Goal: Task Accomplishment & Management: Complete application form

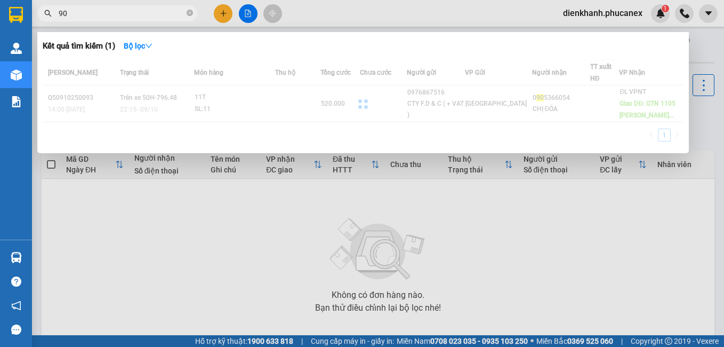
type input "9"
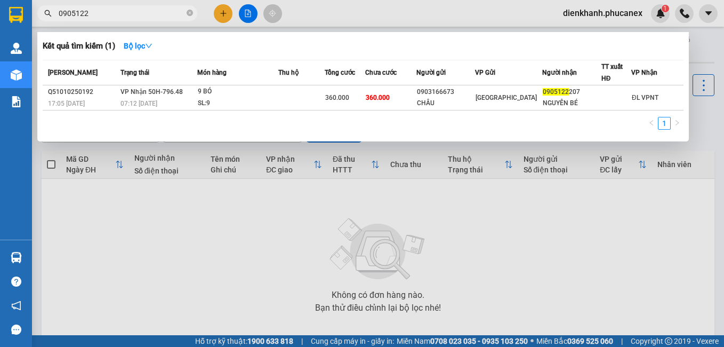
click at [102, 227] on div at bounding box center [362, 173] width 724 height 347
click at [99, 10] on input "0905122" at bounding box center [122, 13] width 126 height 12
click at [69, 10] on input "0905122" at bounding box center [122, 13] width 126 height 12
click at [38, 4] on div "Kết quả tìm kiếm ( 1 ) Bộ lọc Mã ĐH Trạng thái Món hàng Thu hộ Tổng cước Chưa c…" at bounding box center [104, 13] width 208 height 19
click at [106, 11] on input "0905122" at bounding box center [122, 13] width 126 height 12
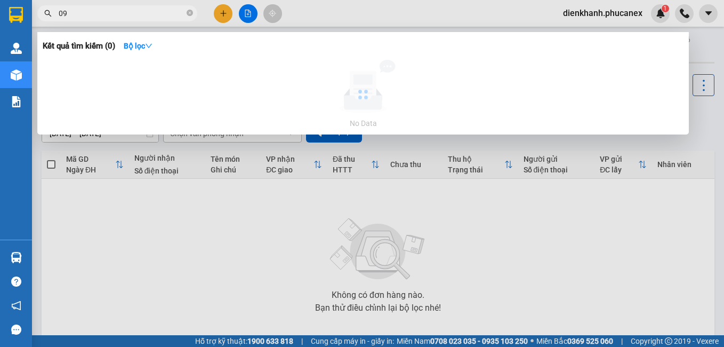
type input "0"
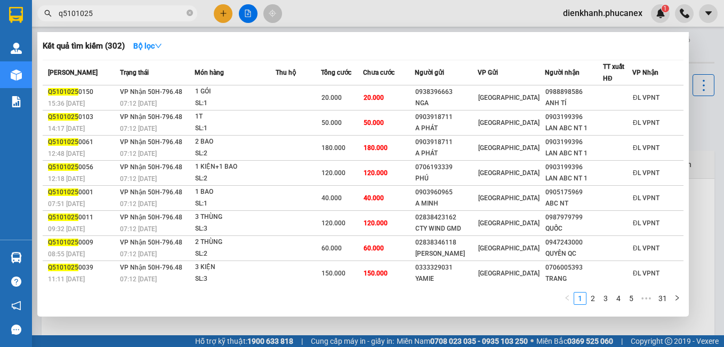
click at [118, 14] on input "q5101025" at bounding box center [122, 13] width 126 height 12
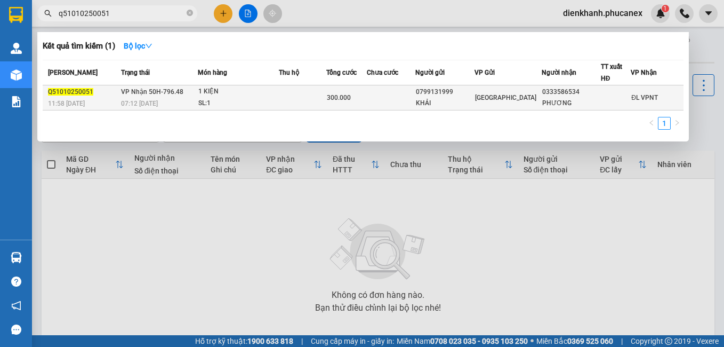
type input "q51010250051"
click at [566, 86] on div "0333586534" at bounding box center [571, 91] width 58 height 11
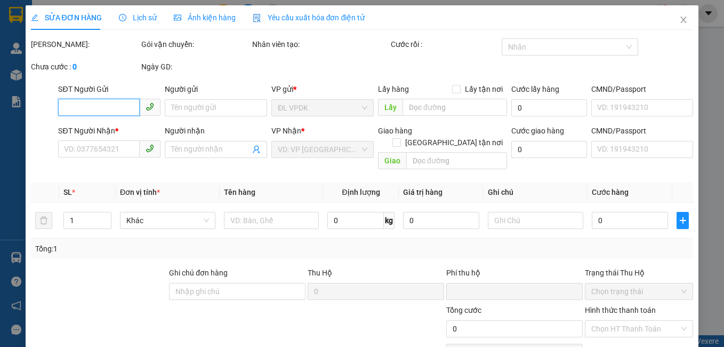
type input "0799131999"
type input "KHẢI"
type input "0333586534"
type input "PHƯƠNG"
type input "0"
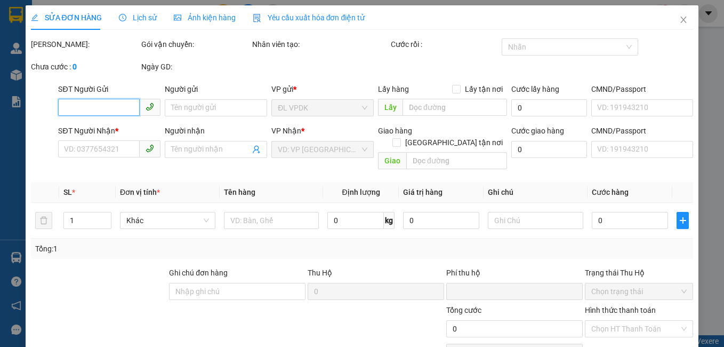
type input "300.000"
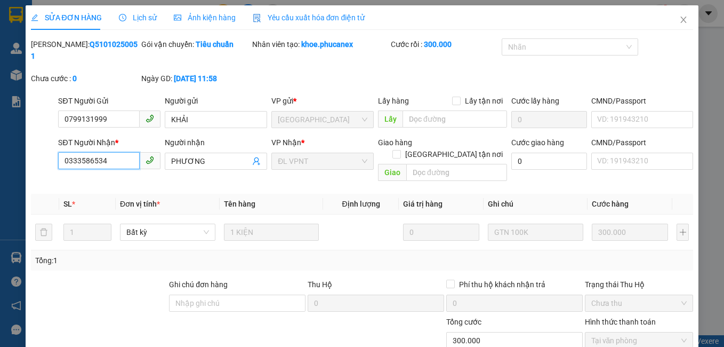
drag, startPoint x: 81, startPoint y: 143, endPoint x: 60, endPoint y: 143, distance: 20.8
click at [60, 152] on input "0333586534" at bounding box center [99, 160] width 82 height 17
drag, startPoint x: 92, startPoint y: 138, endPoint x: 73, endPoint y: 147, distance: 21.2
click at [73, 152] on input "0333586534" at bounding box center [99, 160] width 82 height 17
drag, startPoint x: 105, startPoint y: 151, endPoint x: 62, endPoint y: 148, distance: 42.2
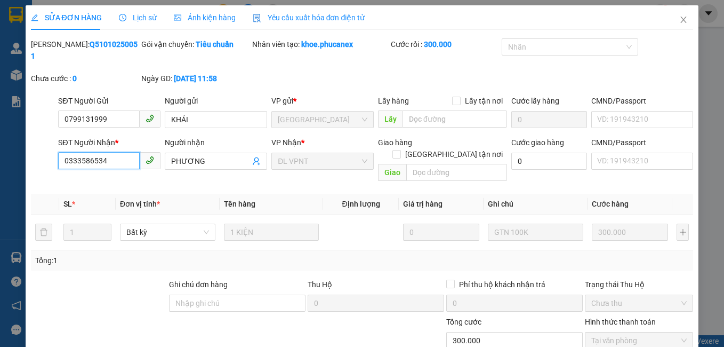
click at [62, 152] on input "0333586534" at bounding box center [99, 160] width 82 height 17
click at [679, 23] on icon "close" at bounding box center [683, 19] width 9 height 9
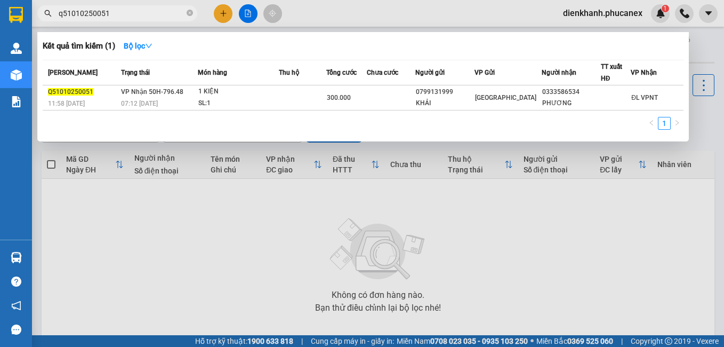
click at [145, 15] on input "q51010250051" at bounding box center [122, 13] width 126 height 12
click at [211, 21] on div at bounding box center [362, 173] width 724 height 347
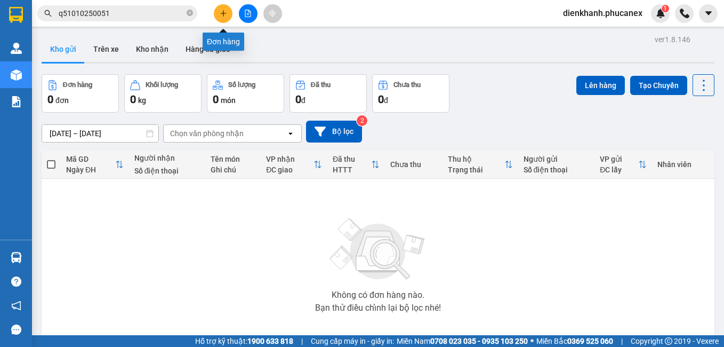
click at [216, 16] on button at bounding box center [223, 13] width 19 height 19
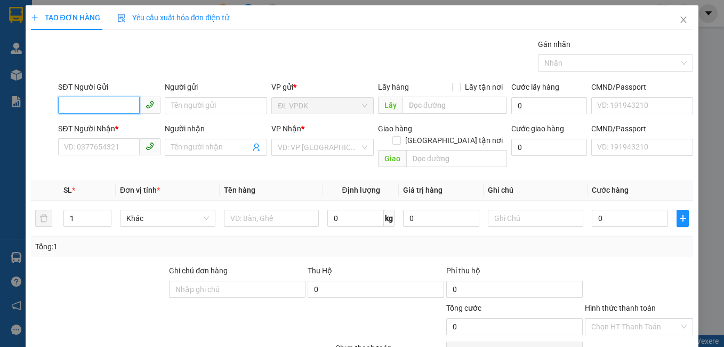
click at [108, 108] on input "SĐT Người Gửi" at bounding box center [99, 105] width 82 height 17
type input "0935051700"
drag, startPoint x: 108, startPoint y: 108, endPoint x: 83, endPoint y: 127, distance: 30.8
click at [83, 127] on body "Kết quả tìm kiếm ( 1 ) Bộ lọc Mã ĐH Trạng thái Món hàng Thu hộ Tổng cước Chưa c…" at bounding box center [362, 173] width 724 height 347
click at [83, 127] on div "0935051700 - XUÂN" at bounding box center [108, 127] width 89 height 12
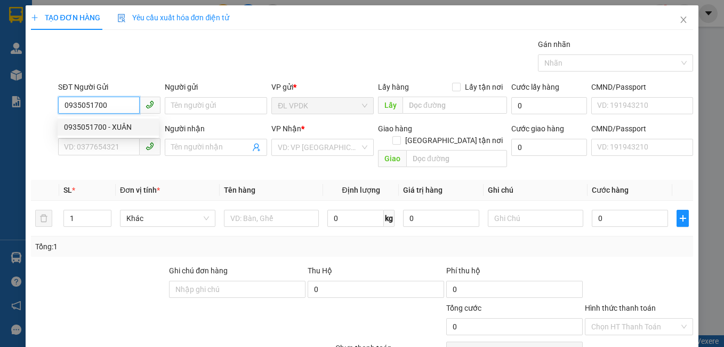
type input "XUÂN"
type input "0938749487"
type input "NHÀN"
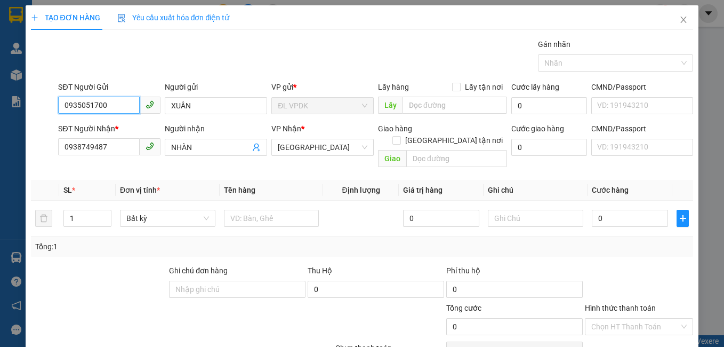
click at [114, 103] on input "0935051700" at bounding box center [99, 105] width 82 height 17
click at [108, 105] on input "0935051700" at bounding box center [99, 105] width 82 height 17
drag, startPoint x: 106, startPoint y: 105, endPoint x: 68, endPoint y: 113, distance: 39.1
click at [68, 113] on input "0935051700" at bounding box center [99, 105] width 82 height 17
type input "00973614001"
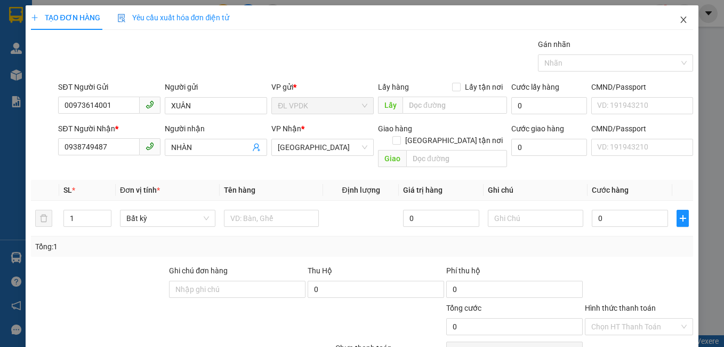
click at [679, 18] on icon "close" at bounding box center [683, 19] width 9 height 9
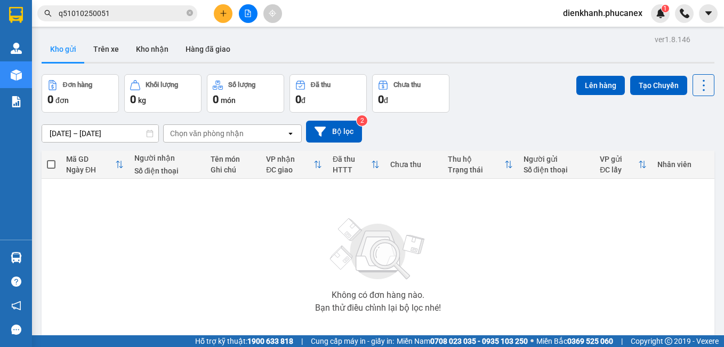
click at [220, 19] on button at bounding box center [223, 13] width 19 height 19
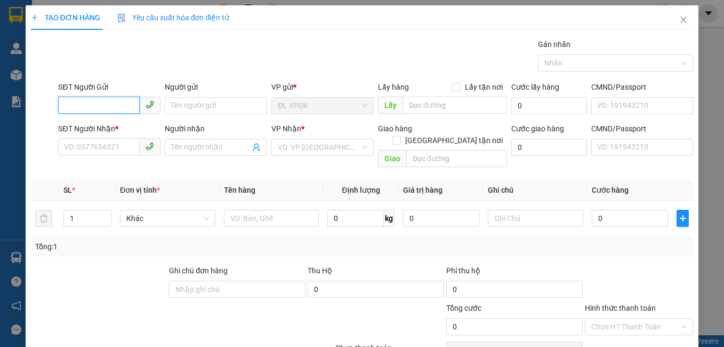
click at [91, 103] on input "SĐT Người Gửi" at bounding box center [99, 105] width 82 height 17
type input "0973614001"
click at [127, 126] on div "0973614001 - CƯỜNG" at bounding box center [108, 127] width 89 height 12
type input "CƯỜNG"
type input "0986125379"
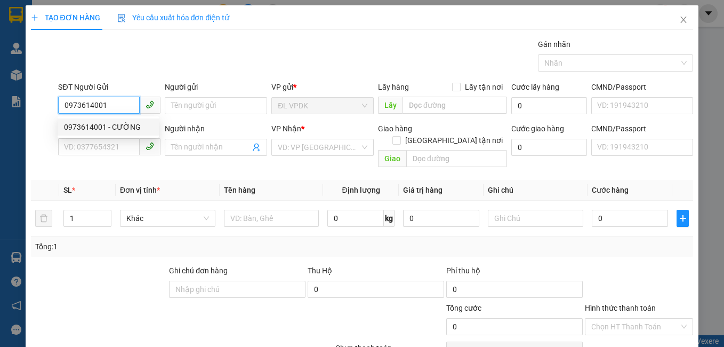
type input "THIÊN PHONG"
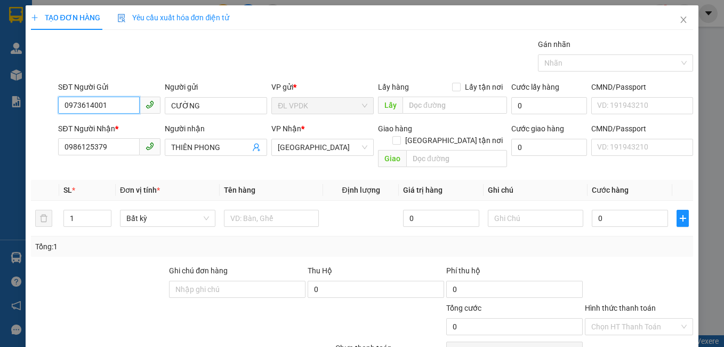
type input "0973614001"
click at [679, 21] on icon "close" at bounding box center [683, 19] width 9 height 9
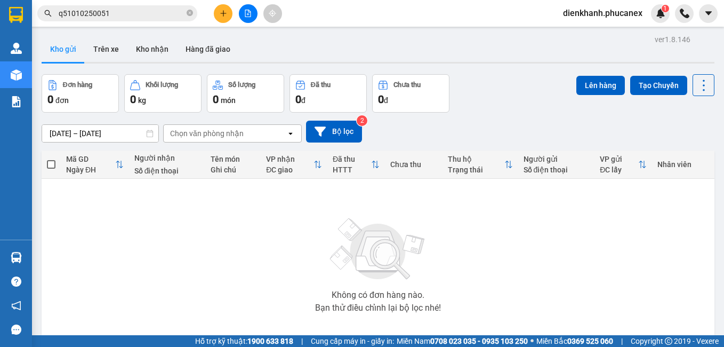
click at [218, 18] on button at bounding box center [223, 13] width 19 height 19
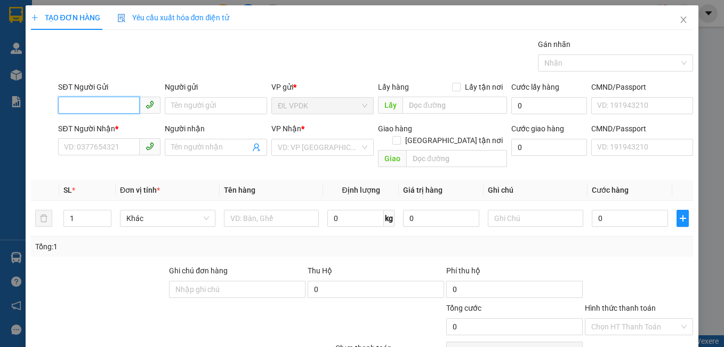
click at [73, 106] on input "SĐT Người Gửi" at bounding box center [99, 105] width 82 height 17
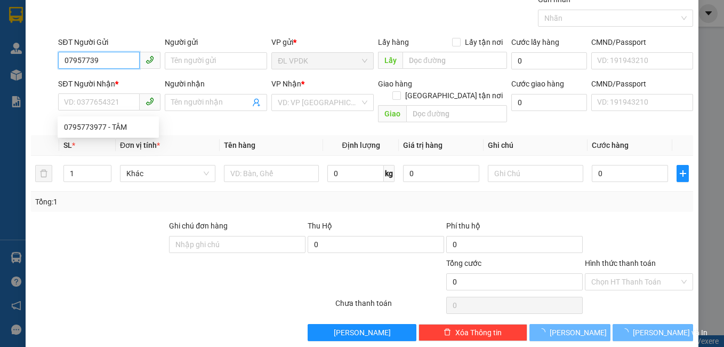
scroll to position [48, 0]
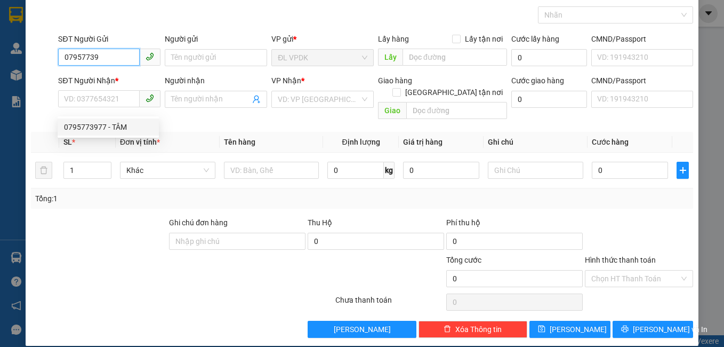
click at [94, 123] on div "0795773977 - TÂM" at bounding box center [108, 127] width 89 height 12
type input "0795773977"
type input "TÂM"
type input "0706055657"
type input "TRANG"
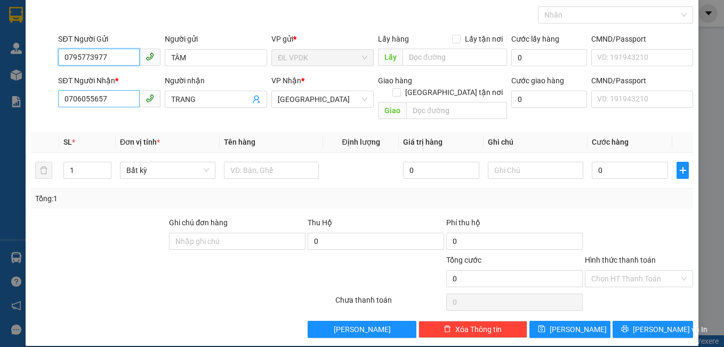
type input "0795773977"
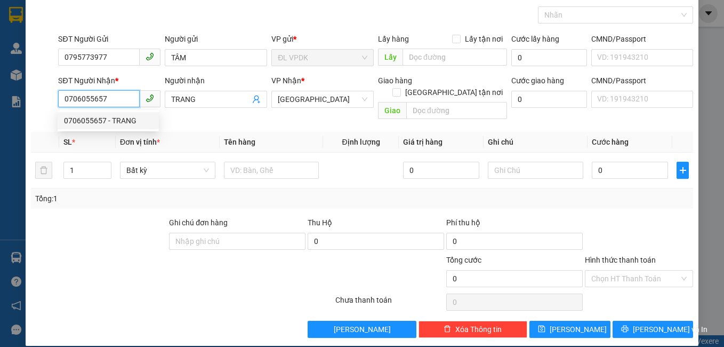
drag, startPoint x: 116, startPoint y: 93, endPoint x: 54, endPoint y: 100, distance: 62.2
click at [54, 100] on div "SĐT Người Nhận * 0706055657 Người nhận TRANG VP Nhận * [GEOGRAPHIC_DATA] tận nơ…" at bounding box center [362, 99] width 665 height 49
drag, startPoint x: 66, startPoint y: 98, endPoint x: 75, endPoint y: 101, distance: 9.6
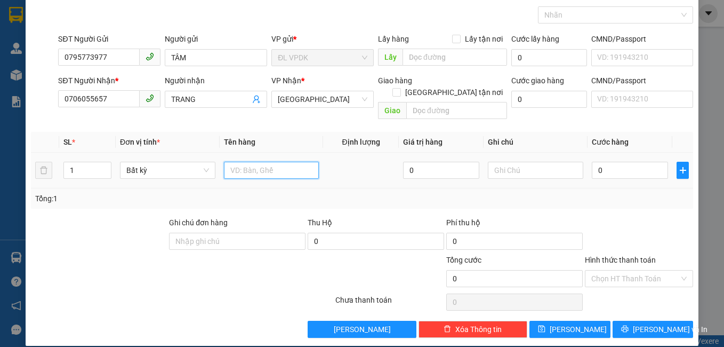
click at [261, 162] on input "text" at bounding box center [271, 170] width 95 height 17
type input "1 tx"
click at [600, 162] on input "0" at bounding box center [630, 170] width 76 height 17
type input "3"
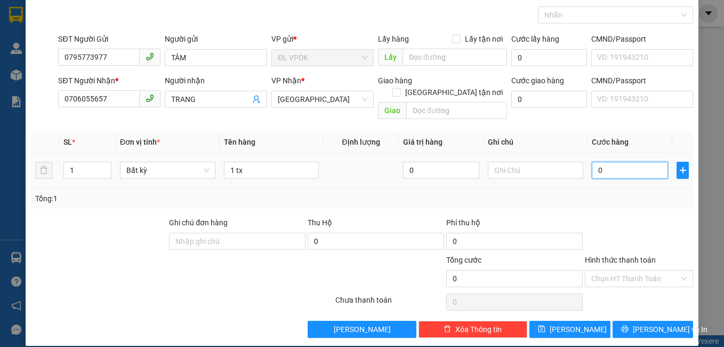
type input "3"
type input "30"
type input "30.000"
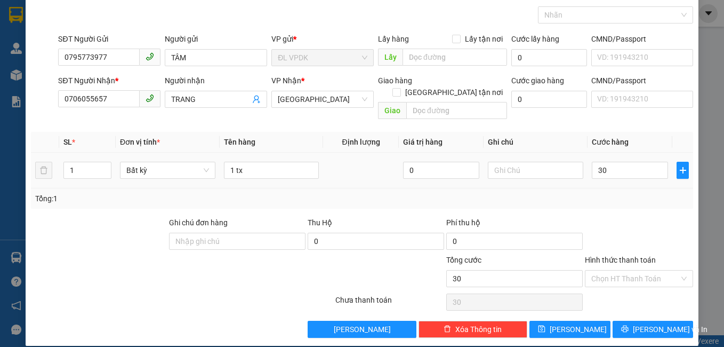
type input "30.000"
click at [597, 192] on div "Tổng: 1" at bounding box center [362, 198] width 654 height 12
click at [612, 270] on input "Hình thức thanh toán" at bounding box center [635, 278] width 89 height 16
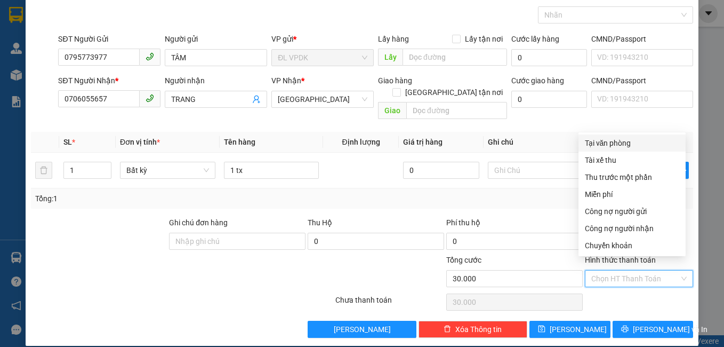
click at [610, 147] on div "Tại văn phòng" at bounding box center [632, 143] width 94 height 12
type input "0"
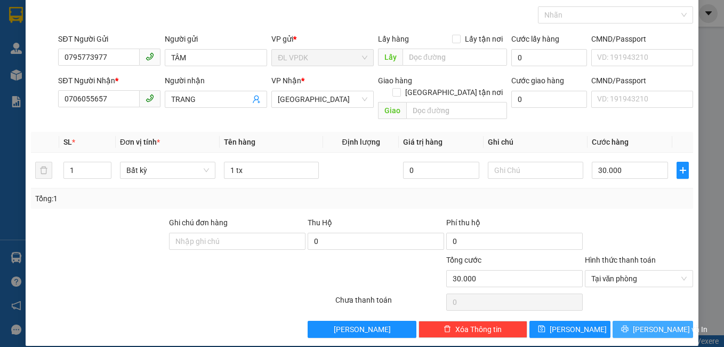
click at [655, 323] on span "[PERSON_NAME] và In" at bounding box center [670, 329] width 75 height 12
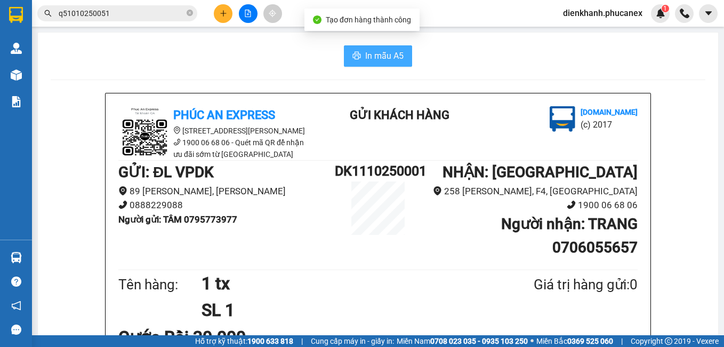
click at [379, 62] on span "In mẫu A5" at bounding box center [384, 55] width 38 height 13
click at [367, 53] on span "In mẫu A5" at bounding box center [384, 55] width 38 height 13
click at [367, 58] on span "In mẫu A5" at bounding box center [384, 55] width 38 height 13
click at [224, 7] on button at bounding box center [223, 13] width 19 height 19
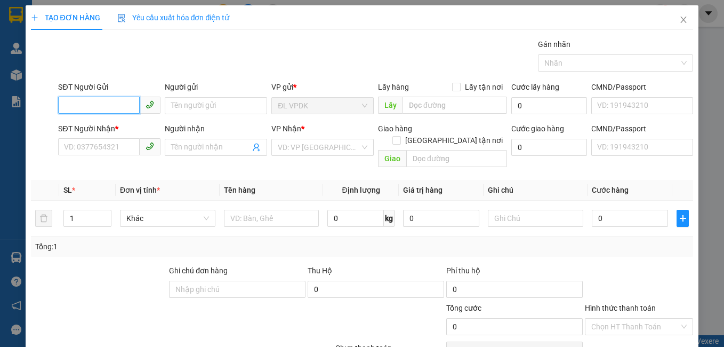
click at [104, 107] on input "SĐT Người Gửi" at bounding box center [99, 105] width 82 height 17
type input "0903590344"
click at [120, 126] on div "0903590344 - DIỆN" at bounding box center [108, 127] width 89 height 12
type input "DIỆN"
type input "0706078602"
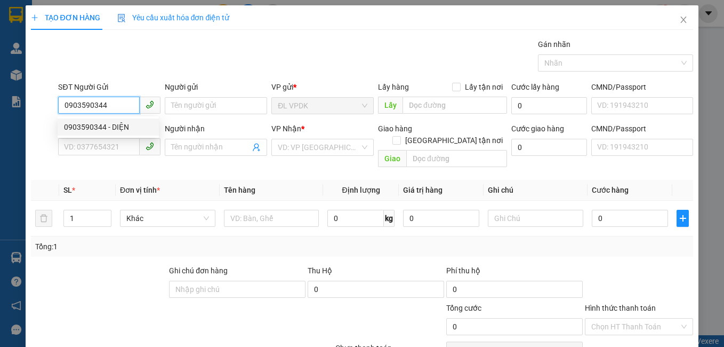
type input "KHÔI"
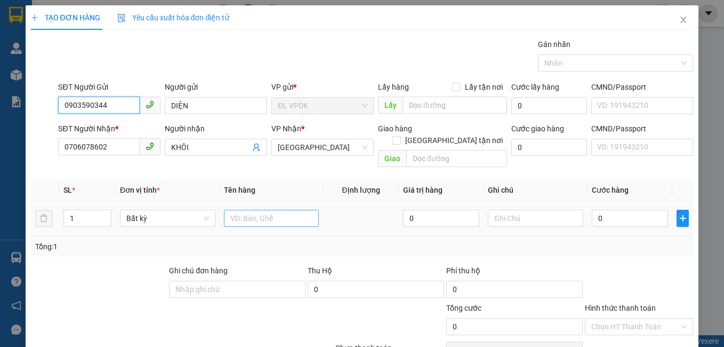
type input "0903590344"
click at [254, 210] on input "text" at bounding box center [271, 218] width 95 height 17
type input "1 bị đỏ"
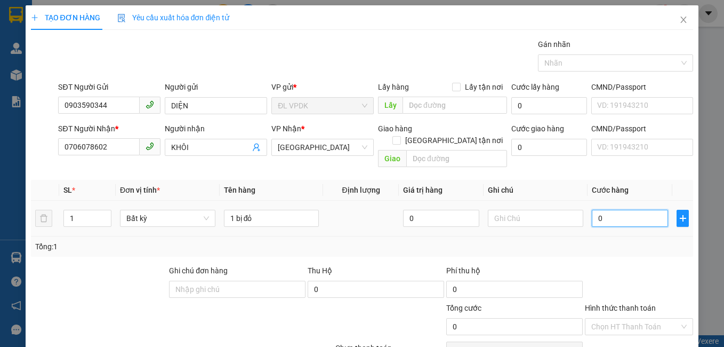
click at [611, 210] on input "0" at bounding box center [630, 218] width 76 height 17
type input "3"
type input "30"
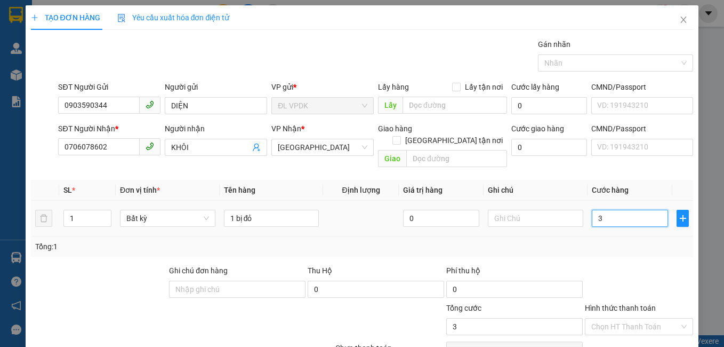
type input "30"
type input "30.000"
click at [635, 269] on div at bounding box center [639, 282] width 111 height 37
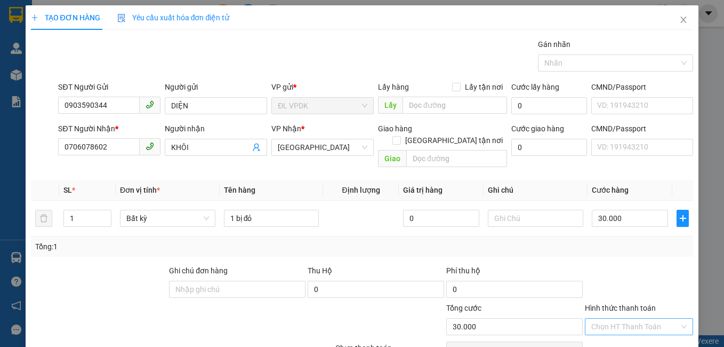
click at [627, 318] on input "Hình thức thanh toán" at bounding box center [635, 326] width 89 height 16
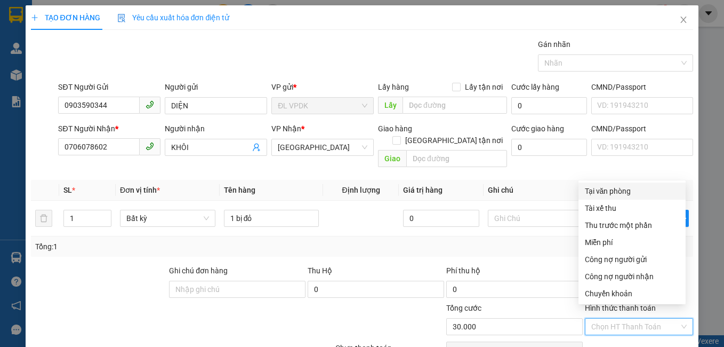
click at [612, 190] on div "Tại văn phòng" at bounding box center [632, 191] width 94 height 12
type input "0"
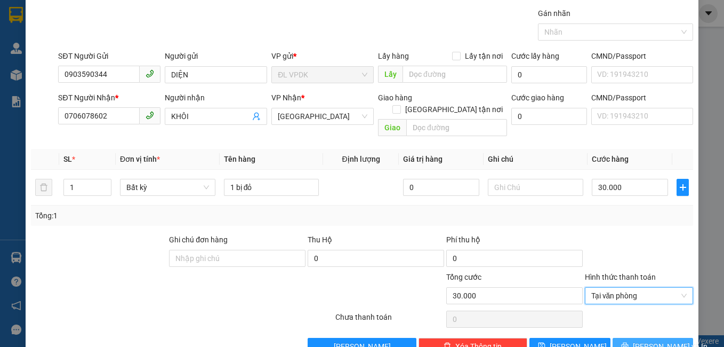
scroll to position [48, 0]
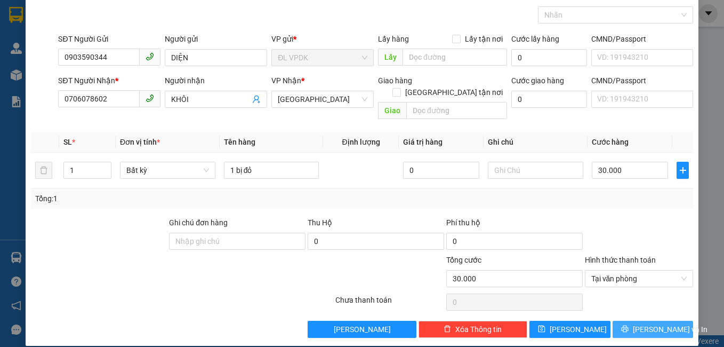
click at [635, 320] on button "[PERSON_NAME] và In" at bounding box center [653, 328] width 81 height 17
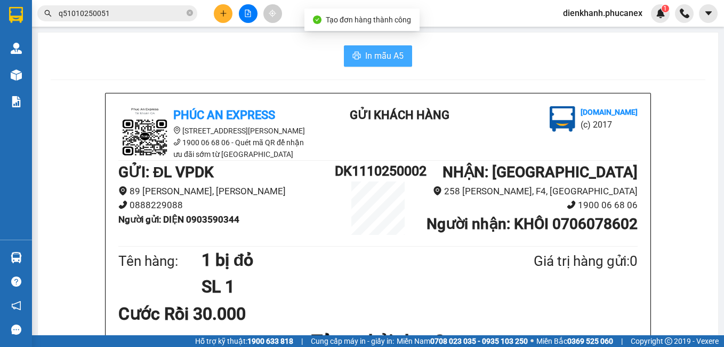
click at [382, 54] on span "In mẫu A5" at bounding box center [384, 55] width 38 height 13
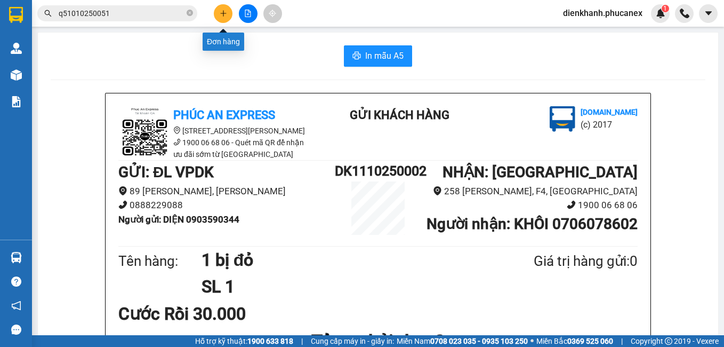
click at [224, 12] on icon "plus" at bounding box center [223, 13] width 7 height 7
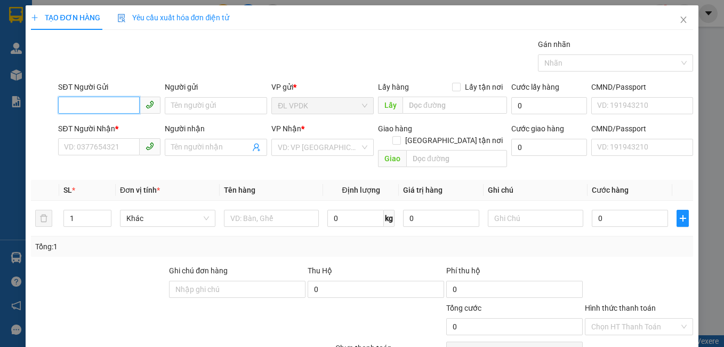
click at [87, 106] on input "SĐT Người Gửi" at bounding box center [99, 105] width 82 height 17
type input "0982169441"
click at [101, 122] on div "0982169441 - LY" at bounding box center [108, 127] width 89 height 12
type input "LY"
type input "0824246468"
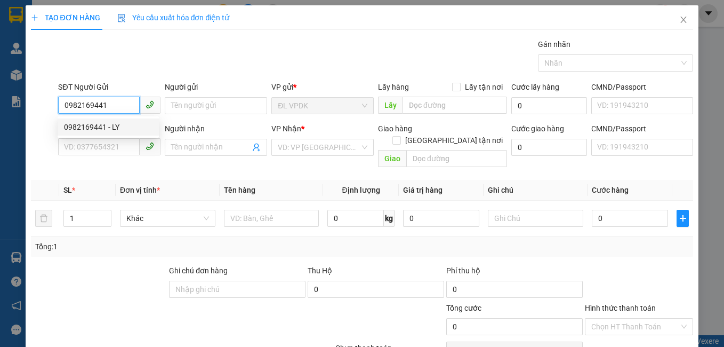
type input "NEM CHẢ ÚT NHÍ"
type input "793/35/15 [PERSON_NAME], P TÂN HƯNG Q7"
type input "100.000"
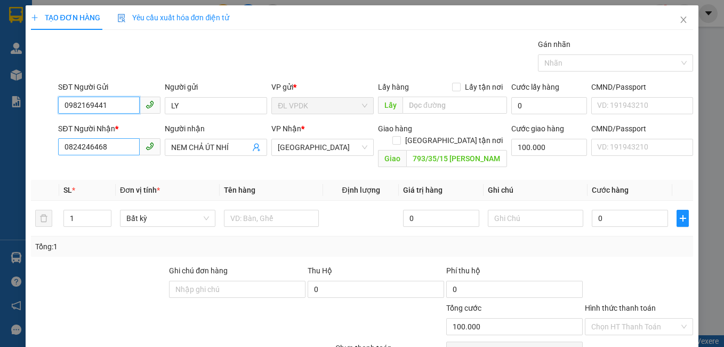
type input "0982169441"
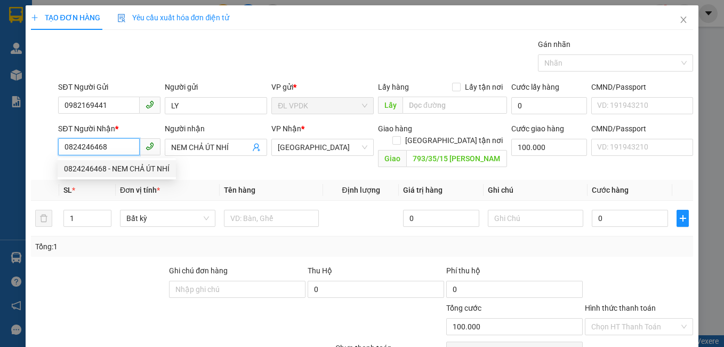
drag, startPoint x: 95, startPoint y: 143, endPoint x: 46, endPoint y: 127, distance: 51.3
click at [46, 127] on div "SĐT Người Nhận * 0824246468 Người nhận NEM CHẢ ÚT NHÍ VP Nhận * [GEOGRAPHIC_DAT…" at bounding box center [362, 147] width 665 height 49
click at [79, 145] on input "0393009532" at bounding box center [99, 146] width 82 height 17
click at [93, 150] on input "0393009532" at bounding box center [99, 146] width 82 height 17
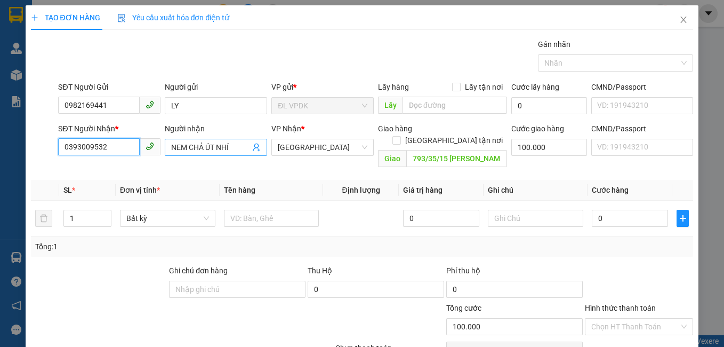
type input "0393009532"
drag, startPoint x: 204, startPoint y: 146, endPoint x: 163, endPoint y: 140, distance: 41.9
click at [165, 140] on span "NEM CHẢ ÚT NHÍ" at bounding box center [216, 147] width 102 height 17
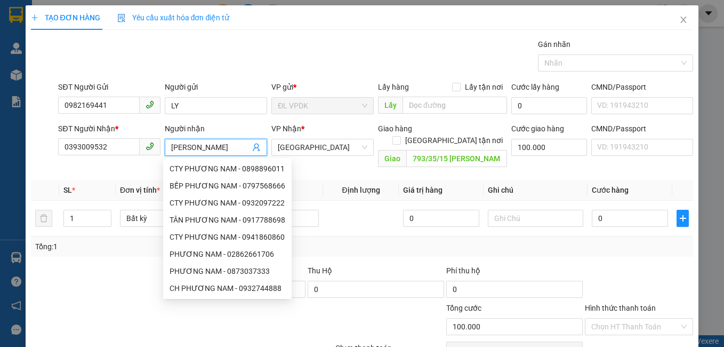
type input "[PERSON_NAME]"
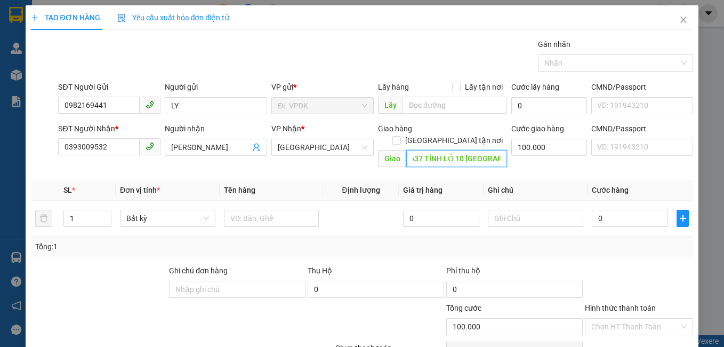
scroll to position [0, 9]
type input "1637 TỈNH LỘ 10 [GEOGRAPHIC_DATA]"
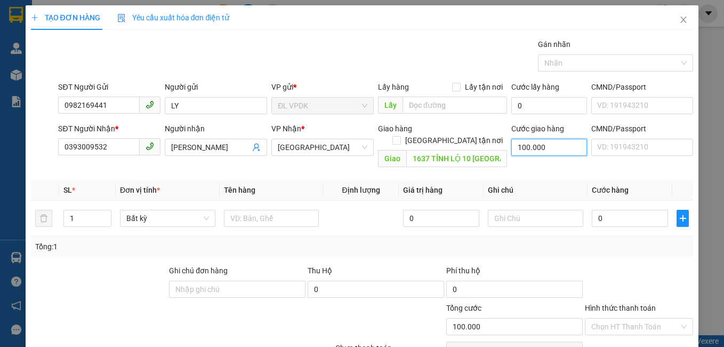
click at [556, 145] on input "100.000" at bounding box center [549, 147] width 76 height 17
click at [614, 210] on input "0" at bounding box center [630, 218] width 76 height 17
type input "4"
type input "100.004"
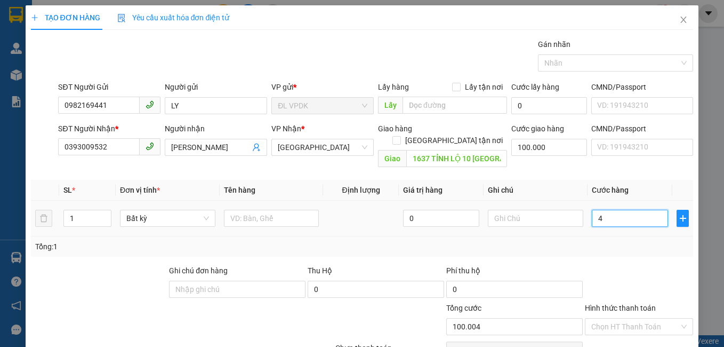
type input "40"
type input "100.040"
type input "40.000"
type input "140.000"
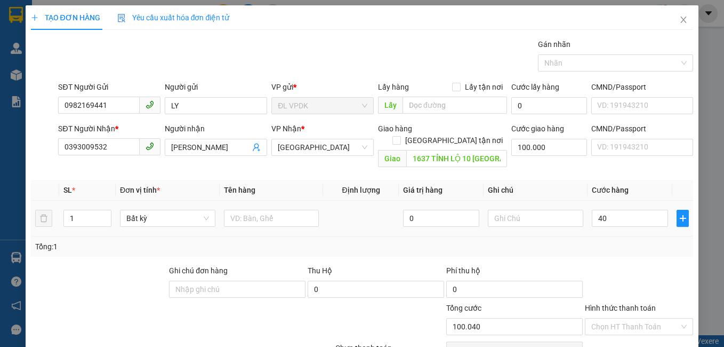
type input "140.000"
click at [597, 242] on div "Tổng: 1" at bounding box center [362, 246] width 663 height 20
click at [261, 210] on input "text" at bounding box center [271, 218] width 95 height 17
type input "1 TX"
click at [529, 210] on input "text" at bounding box center [535, 218] width 95 height 17
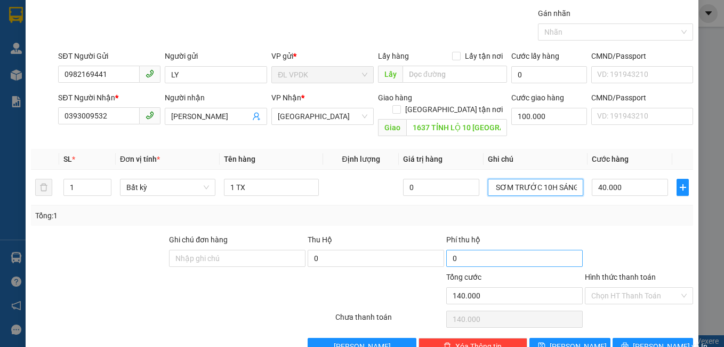
scroll to position [48, 0]
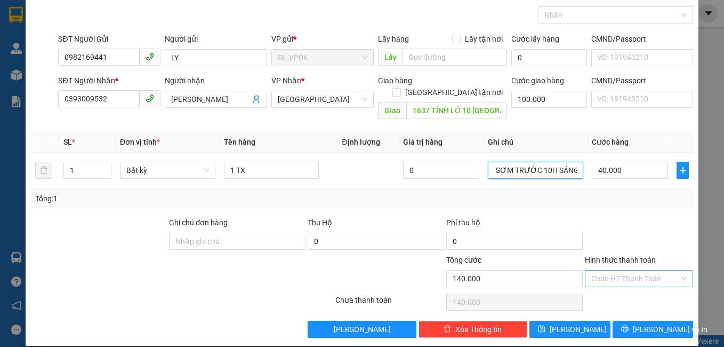
type input "GIAO SƠM TRƯỚC 10H SÁNG"
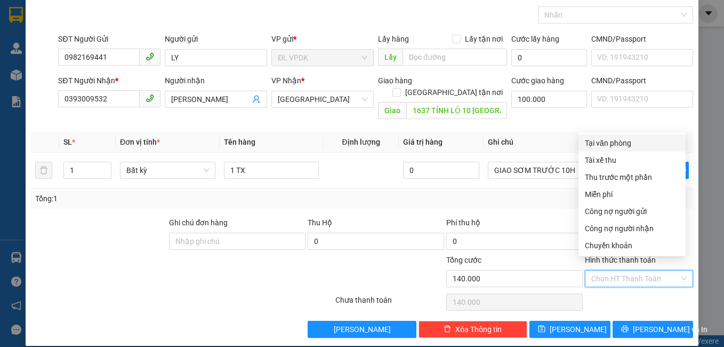
click at [599, 270] on input "Hình thức thanh toán" at bounding box center [635, 278] width 89 height 16
click at [623, 141] on div "Tại văn phòng" at bounding box center [632, 143] width 94 height 12
type input "0"
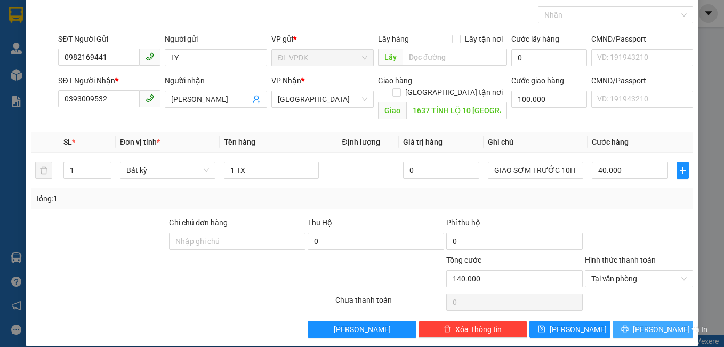
click at [656, 323] on span "[PERSON_NAME] và In" at bounding box center [670, 329] width 75 height 12
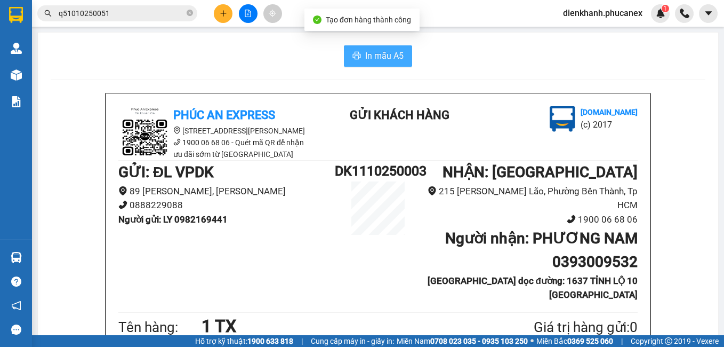
click at [380, 58] on span "In mẫu A5" at bounding box center [384, 55] width 38 height 13
click at [268, 178] on h1 "GỬI : ĐL VPDK" at bounding box center [226, 172] width 216 height 23
click at [365, 54] on span "In mẫu A5" at bounding box center [384, 55] width 38 height 13
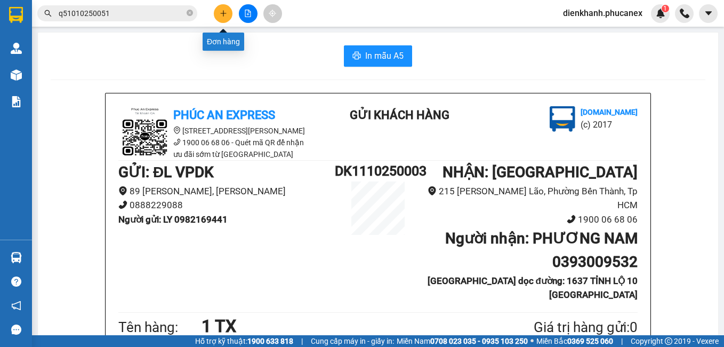
click at [220, 10] on icon "plus" at bounding box center [223, 13] width 7 height 7
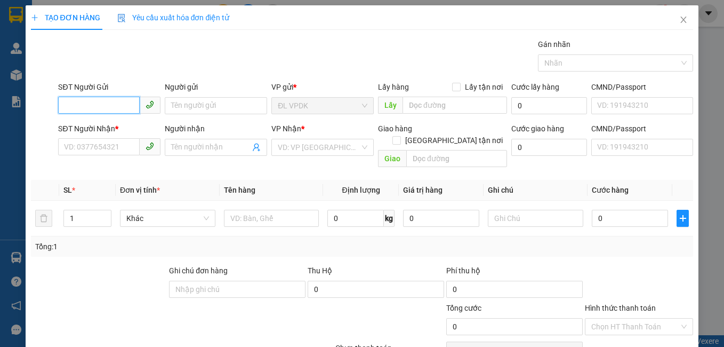
click at [99, 100] on input "SĐT Người Gửi" at bounding box center [99, 105] width 82 height 17
click at [101, 106] on input "0978" at bounding box center [99, 105] width 82 height 17
click at [96, 101] on input "0978" at bounding box center [99, 105] width 82 height 17
type input "0978757671"
click at [103, 124] on div "0978757671 - OANH" at bounding box center [108, 127] width 89 height 12
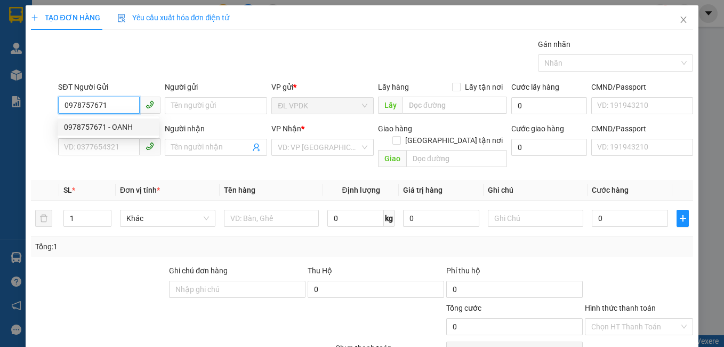
type input "OANH"
type input "0938312129"
type input "[PERSON_NAME]"
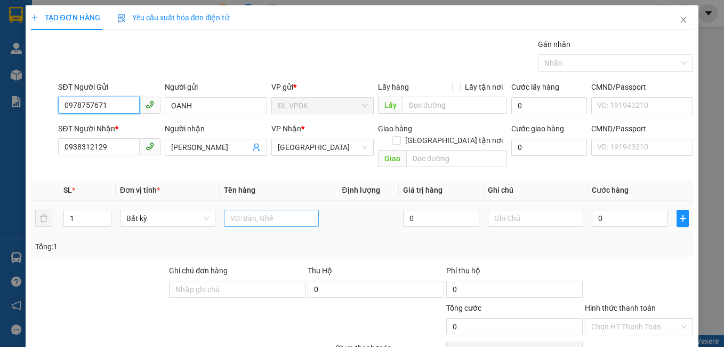
type input "0978757671"
click at [267, 213] on input "text" at bounding box center [271, 218] width 95 height 17
type input "1 TX 70KG"
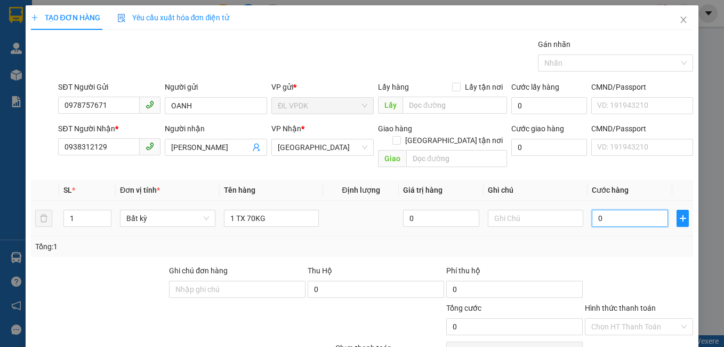
click at [608, 210] on input "0" at bounding box center [630, 218] width 76 height 17
type input "1"
type input "14"
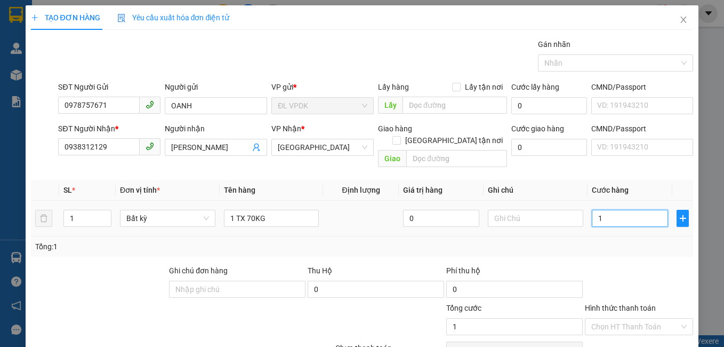
type input "14"
type input "140"
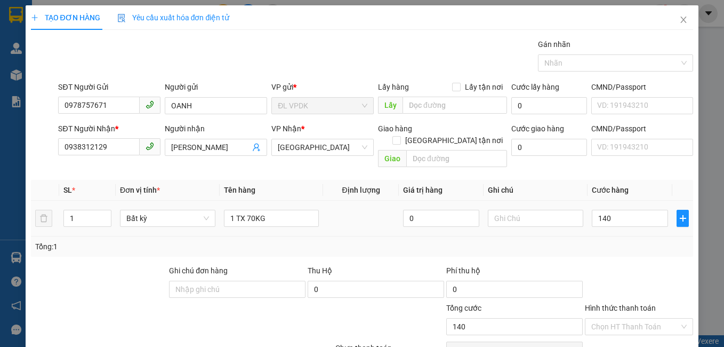
type input "140.000"
click at [608, 236] on div "Tổng: 1" at bounding box center [362, 246] width 663 height 20
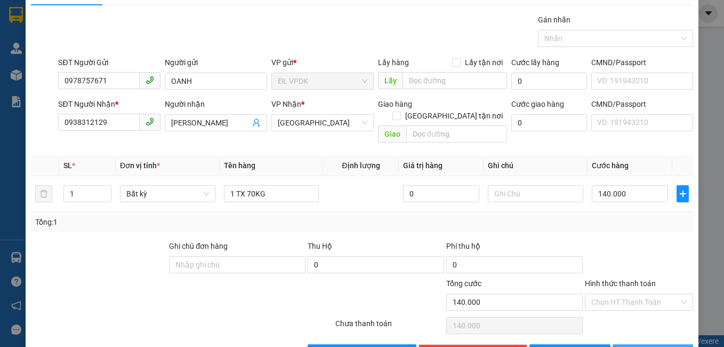
scroll to position [48, 0]
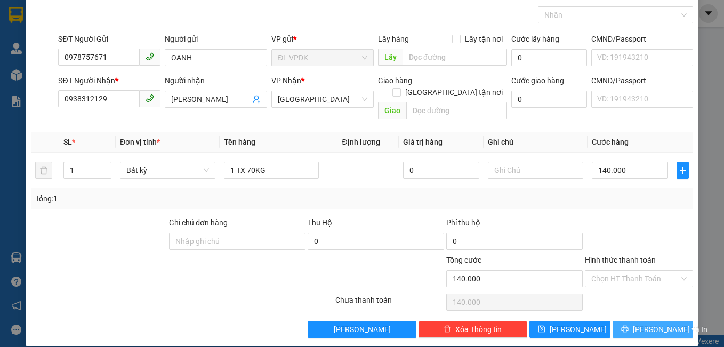
click at [640, 323] on span "[PERSON_NAME] và In" at bounding box center [670, 329] width 75 height 12
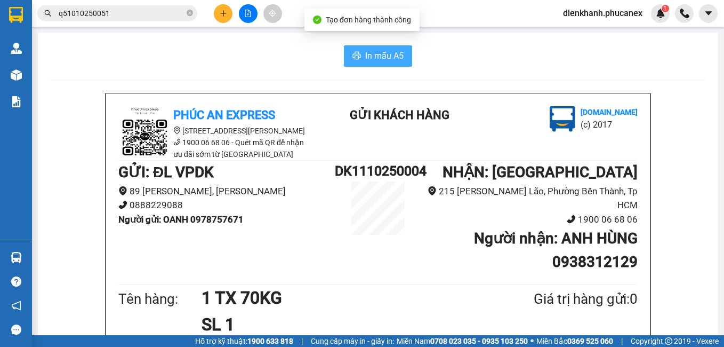
click at [378, 57] on span "In mẫu A5" at bounding box center [384, 55] width 38 height 13
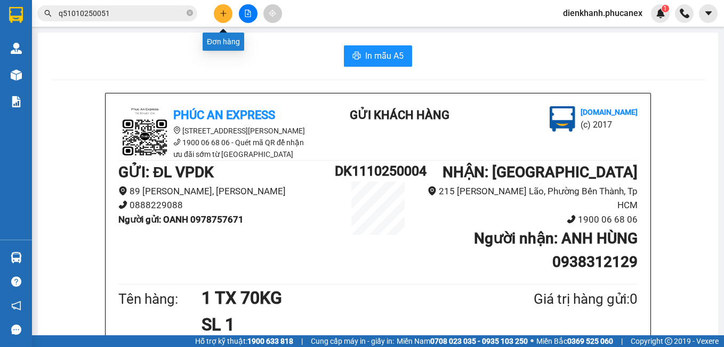
click at [221, 12] on icon "plus" at bounding box center [223, 13] width 7 height 7
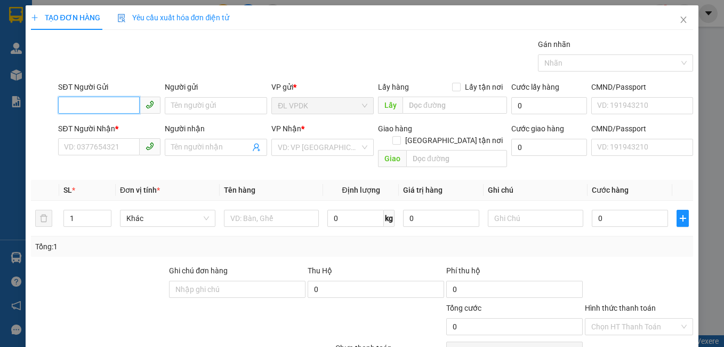
click at [123, 114] on span at bounding box center [109, 105] width 102 height 17
type input "0973614001"
click at [114, 122] on div "0973614001 - CƯỜNG" at bounding box center [108, 127] width 89 height 12
type input "CƯỜNG"
type input "0986125379"
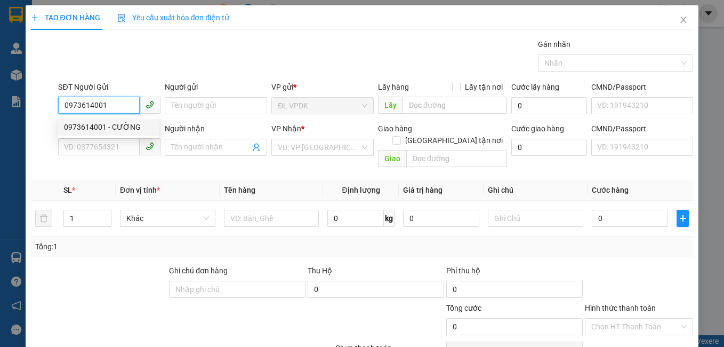
type input "THIÊN PHONG"
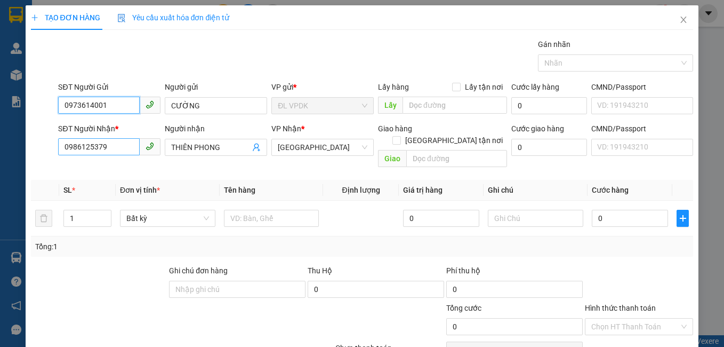
type input "0973614001"
drag, startPoint x: 111, startPoint y: 149, endPoint x: 36, endPoint y: 156, distance: 75.5
click at [36, 156] on div "SĐT Người Nhận * 0986125379 Người nhận THIÊN PHONG VP Nhận * [GEOGRAPHIC_DATA] …" at bounding box center [362, 147] width 665 height 49
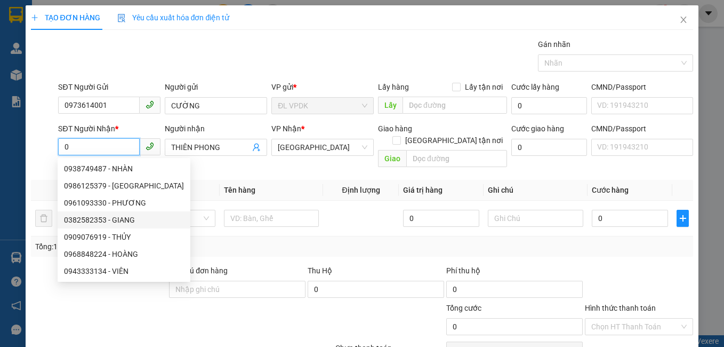
click at [93, 216] on div "0382582353 - GIANG" at bounding box center [124, 220] width 120 height 12
type input "0382582353"
type input "GIANG"
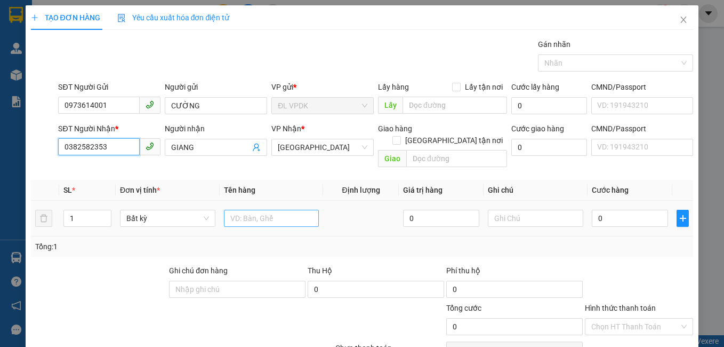
type input "0382582353"
click at [248, 210] on input "text" at bounding box center [271, 218] width 95 height 17
type input "2"
click at [105, 214] on icon "up" at bounding box center [105, 216] width 4 height 4
click at [239, 213] on input "text" at bounding box center [271, 218] width 95 height 17
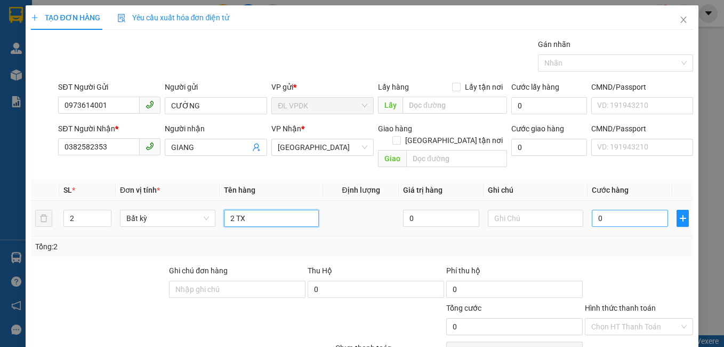
type input "2 TX"
click at [622, 210] on input "0" at bounding box center [630, 218] width 76 height 17
type input "2"
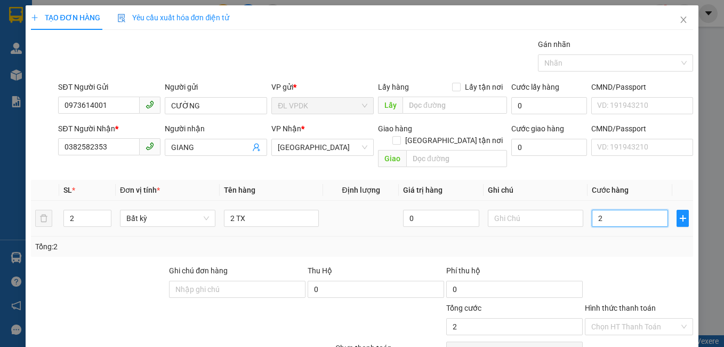
type input "22"
type input "220"
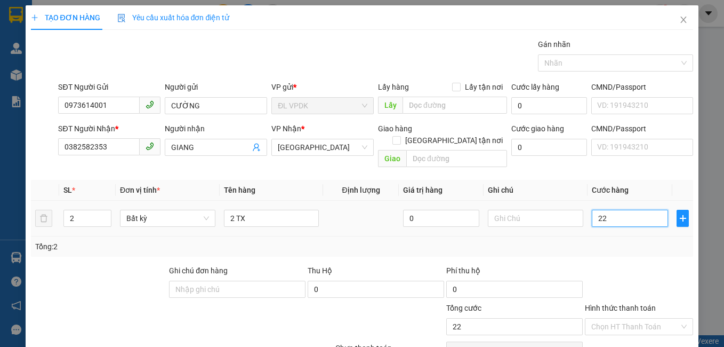
type input "220"
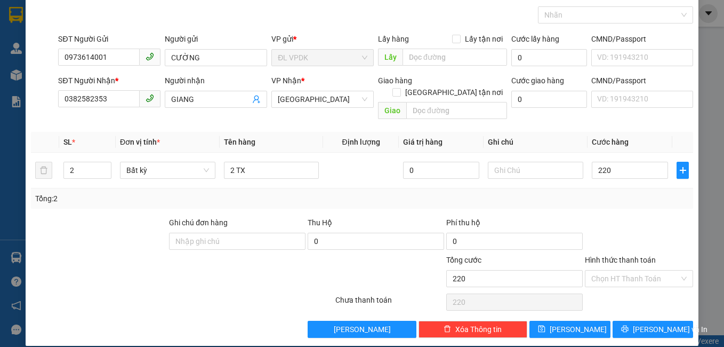
type input "220.000"
click at [637, 216] on div at bounding box center [639, 234] width 111 height 37
click at [646, 323] on span "[PERSON_NAME] và In" at bounding box center [670, 329] width 75 height 12
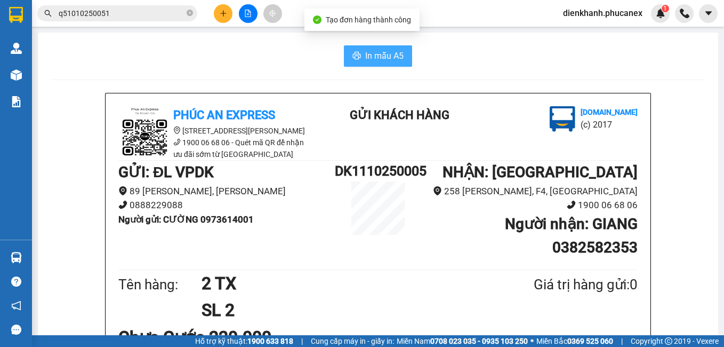
click at [379, 62] on span "In mẫu A5" at bounding box center [384, 55] width 38 height 13
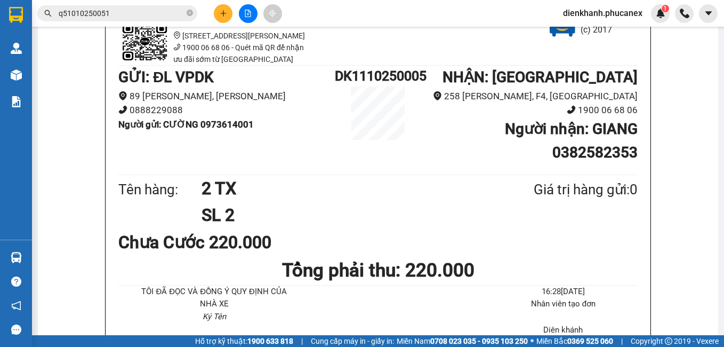
scroll to position [107, 0]
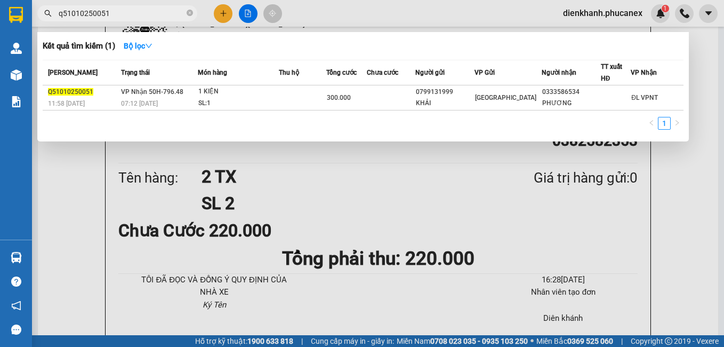
click at [123, 14] on input "q51010250051" at bounding box center [122, 13] width 126 height 12
drag, startPoint x: 76, startPoint y: 13, endPoint x: 67, endPoint y: 15, distance: 9.4
click at [67, 15] on input "q51010250051" at bounding box center [122, 13] width 126 height 12
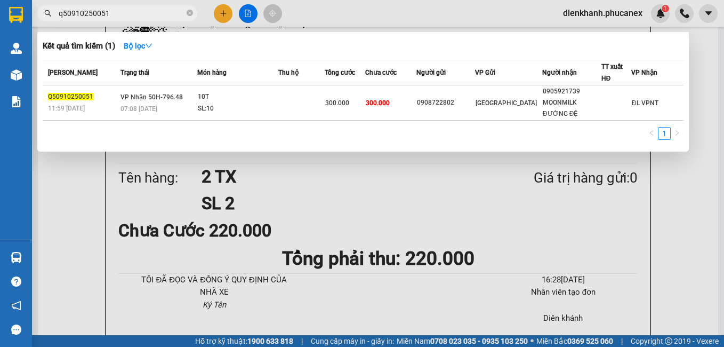
click at [115, 15] on input "q50910250051" at bounding box center [122, 13] width 126 height 12
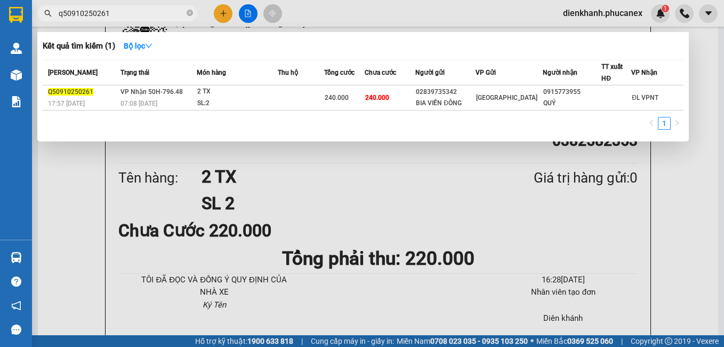
click at [125, 120] on div "1" at bounding box center [363, 126] width 641 height 19
click at [90, 219] on div at bounding box center [362, 173] width 724 height 347
click at [116, 13] on input "q50910250261" at bounding box center [122, 13] width 126 height 12
click at [108, 14] on input "q50910250261" at bounding box center [122, 13] width 126 height 12
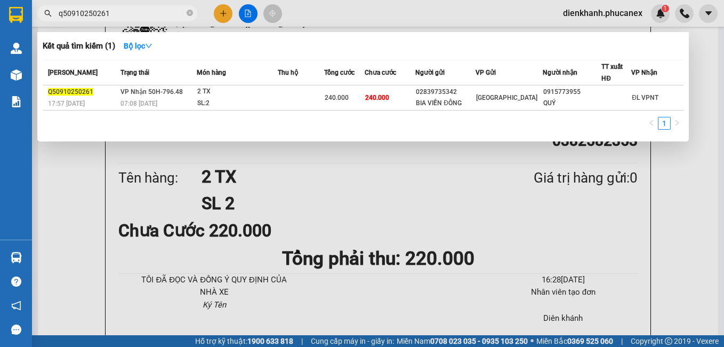
click at [121, 10] on input "q50910250261" at bounding box center [122, 13] width 126 height 12
drag, startPoint x: 121, startPoint y: 10, endPoint x: 67, endPoint y: 8, distance: 53.9
click at [67, 8] on input "q50910250261" at bounding box center [122, 13] width 126 height 12
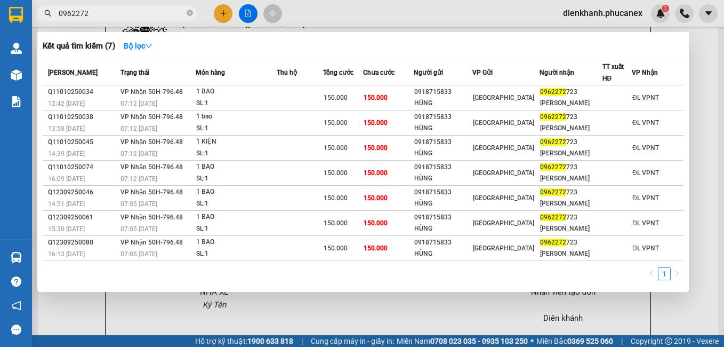
type input "0962272"
click at [130, 276] on div "1" at bounding box center [363, 276] width 641 height 19
click at [134, 279] on div "1" at bounding box center [363, 276] width 641 height 19
click at [101, 9] on input "0962272" at bounding box center [122, 13] width 126 height 12
click at [226, 10] on div at bounding box center [362, 173] width 724 height 347
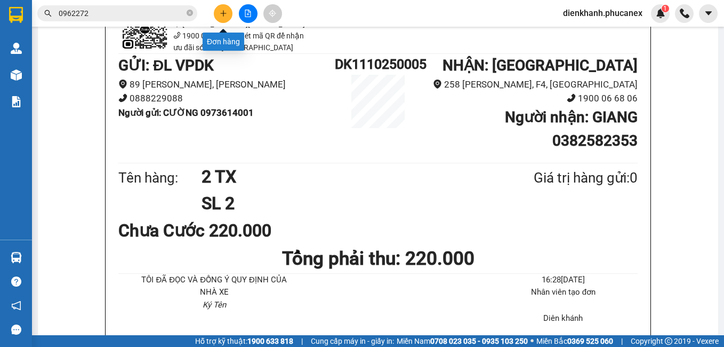
click at [226, 10] on icon "plus" at bounding box center [223, 13] width 7 height 7
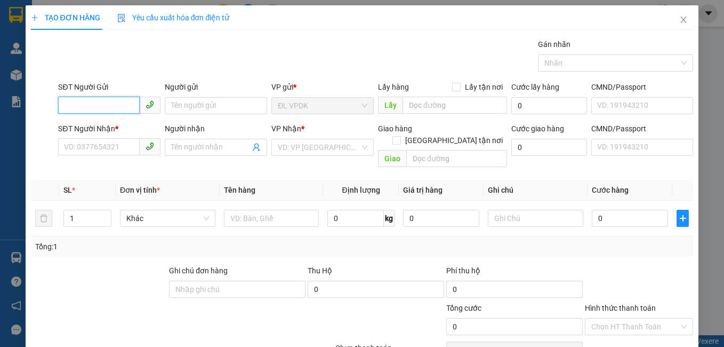
click at [95, 102] on input "SĐT Người Gửi" at bounding box center [99, 105] width 82 height 17
click at [100, 110] on input "SĐT Người Gửi" at bounding box center [99, 105] width 82 height 17
click at [112, 34] on div "TẠO ĐƠN HÀNG Yêu cầu xuất hóa đơn điện tử Transit Pickup Surcharge Ids Transit …" at bounding box center [362, 195] width 663 height 380
click at [99, 105] on input "SĐT Người Gửi" at bounding box center [99, 105] width 82 height 17
type input "0933710767"
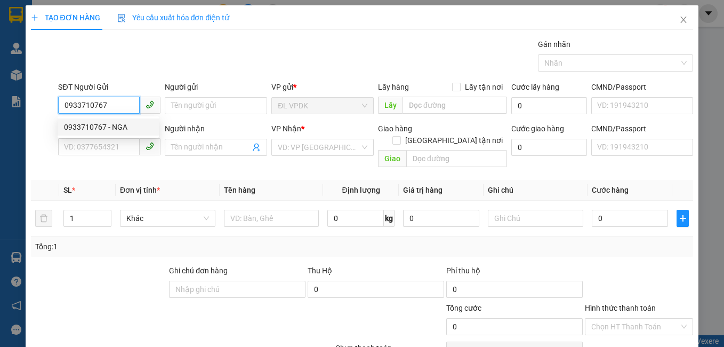
click at [101, 123] on div "0933710767 - NGA" at bounding box center [108, 127] width 89 height 12
type input "NGA"
type input "0981394339"
type input "VY"
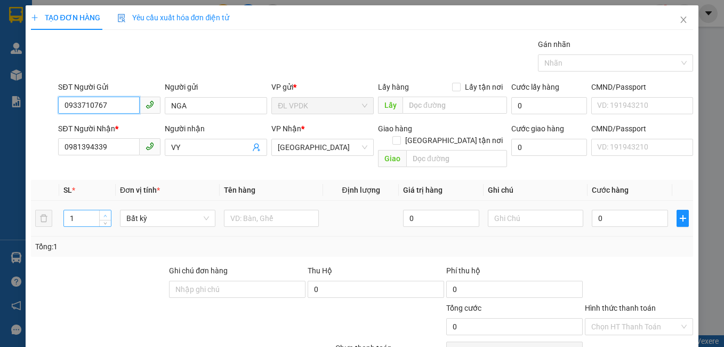
type input "0933710767"
type input "2"
click at [105, 214] on icon "up" at bounding box center [105, 216] width 4 height 4
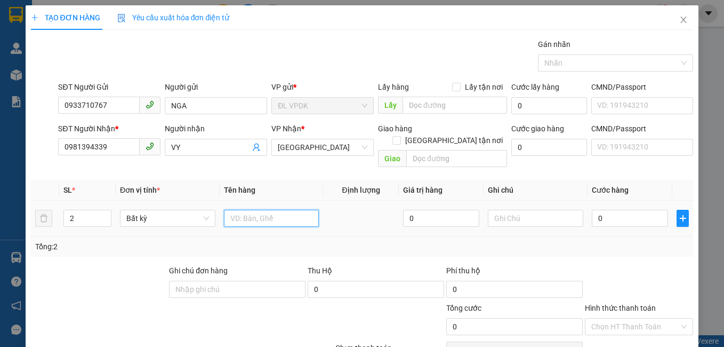
click at [252, 210] on input "text" at bounding box center [271, 218] width 95 height 17
type input "2"
type input "3"
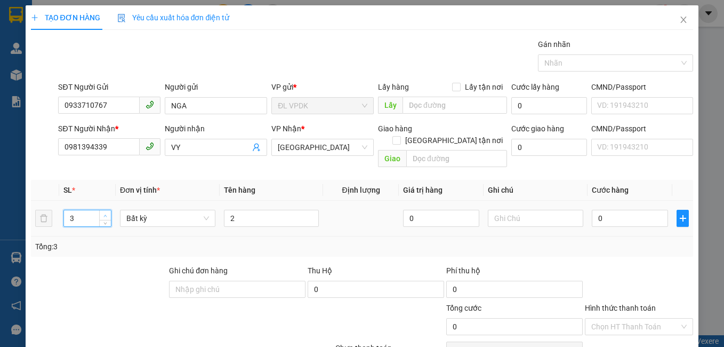
click at [103, 214] on icon "up" at bounding box center [105, 216] width 4 height 4
click at [265, 210] on input "2" at bounding box center [271, 218] width 95 height 17
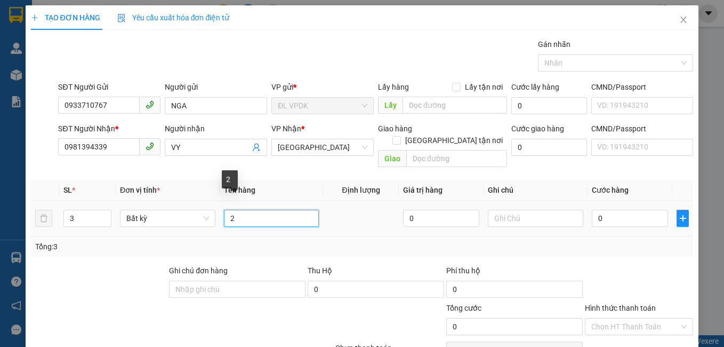
type input "2"
type input "3 BAO"
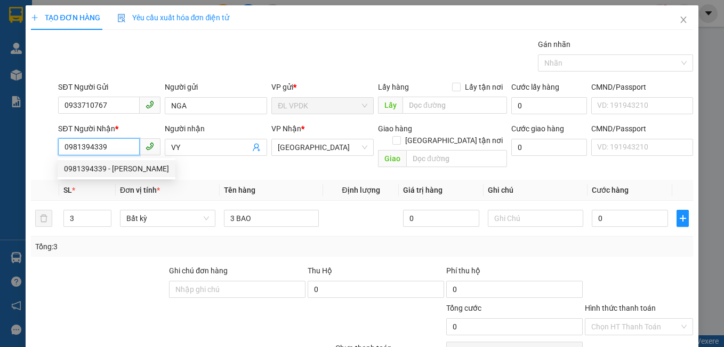
drag, startPoint x: 121, startPoint y: 147, endPoint x: 60, endPoint y: 140, distance: 60.6
click at [60, 140] on input "0981394339" at bounding box center [99, 146] width 82 height 17
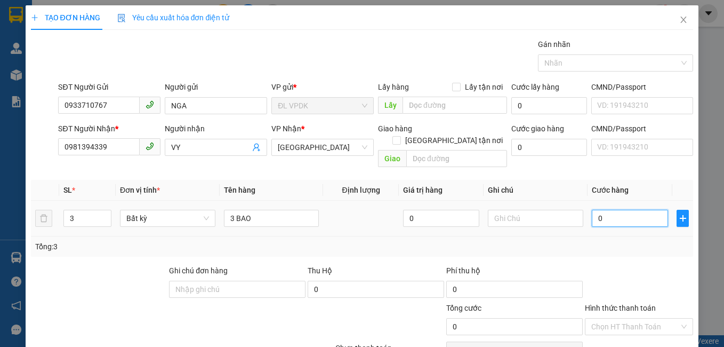
click at [640, 210] on input "0" at bounding box center [630, 218] width 76 height 17
type input "1"
type input "18"
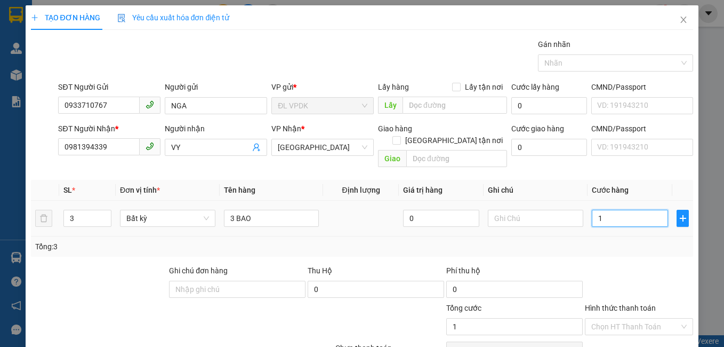
type input "18"
type input "180"
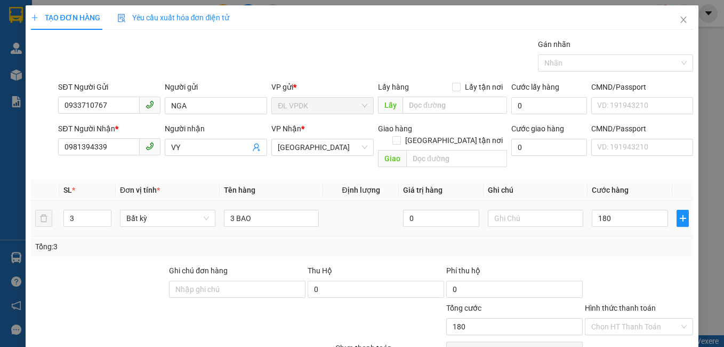
type input "180.000"
click at [627, 240] on div "Tổng: 3" at bounding box center [362, 246] width 654 height 12
click at [629, 302] on div "Hình thức thanh toán" at bounding box center [639, 310] width 109 height 16
click at [635, 319] on input "Hình thức thanh toán" at bounding box center [635, 326] width 89 height 16
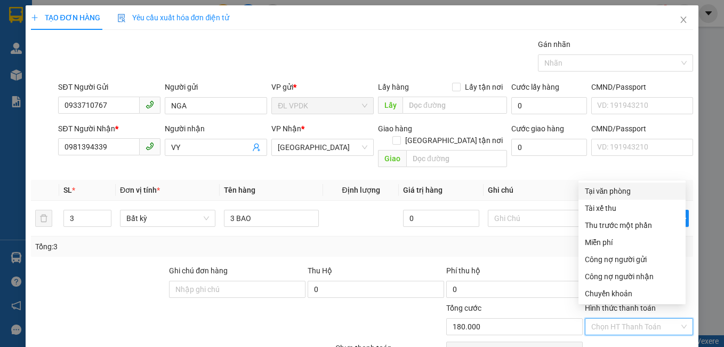
click at [640, 192] on div "Tại văn phòng" at bounding box center [632, 191] width 94 height 12
type input "0"
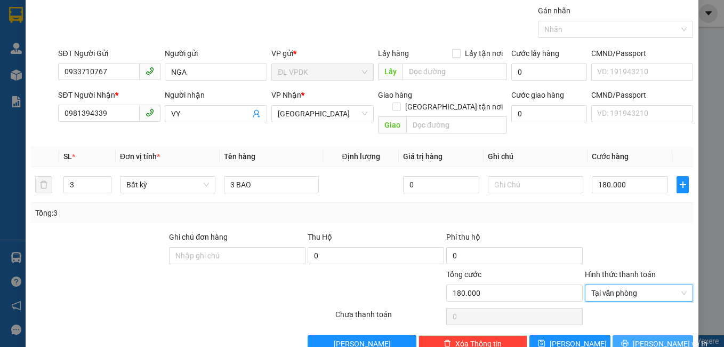
scroll to position [48, 0]
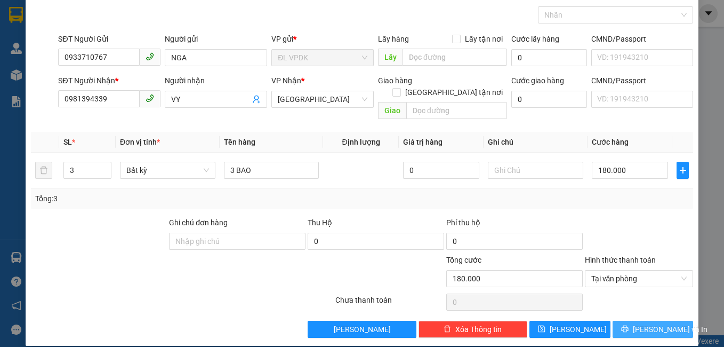
click at [628, 325] on icon "printer" at bounding box center [624, 328] width 7 height 7
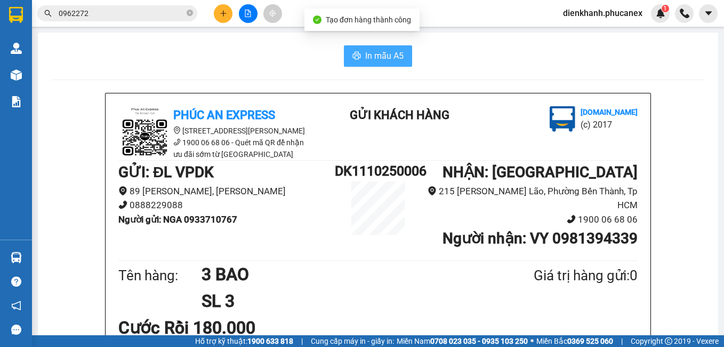
click at [360, 50] on button "In mẫu A5" at bounding box center [378, 55] width 68 height 21
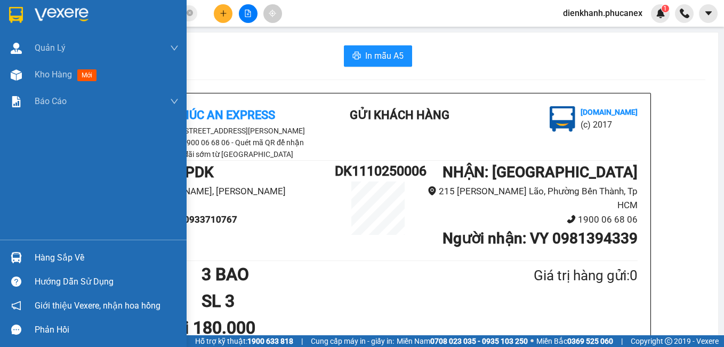
click at [14, 18] on img at bounding box center [16, 15] width 14 height 16
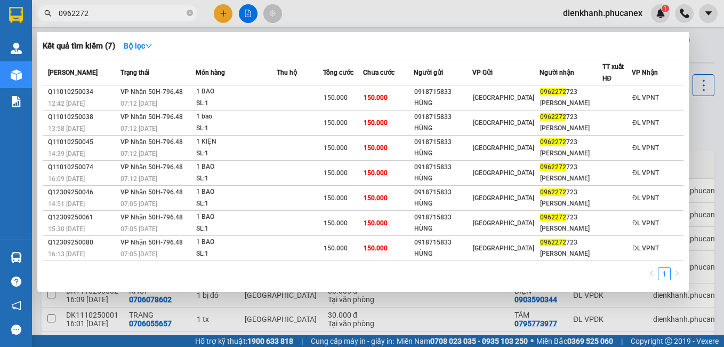
click at [114, 15] on input "0962272" at bounding box center [122, 13] width 126 height 12
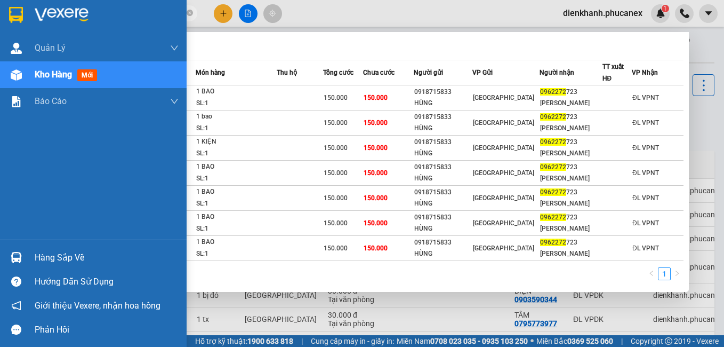
drag, startPoint x: 114, startPoint y: 15, endPoint x: 22, endPoint y: 4, distance: 92.9
click at [22, 4] on section "Kết quả tìm kiếm ( 7 ) Bộ lọc Mã ĐH Trạng thái Món hàng Thu hộ Tổng cước Chưa c…" at bounding box center [362, 173] width 724 height 347
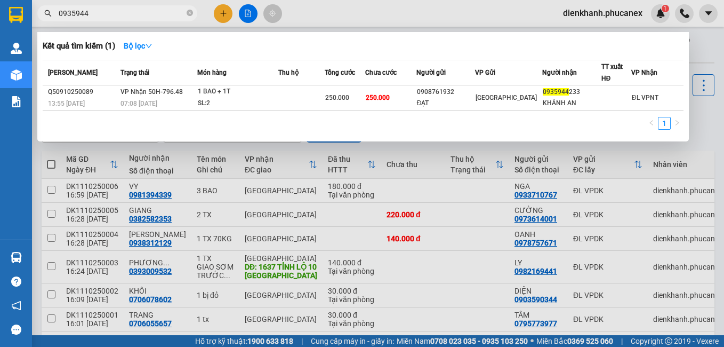
click at [109, 60] on th "[PERSON_NAME]" at bounding box center [80, 72] width 75 height 25
click at [101, 11] on input "0935944" at bounding box center [122, 13] width 126 height 12
drag, startPoint x: 101, startPoint y: 11, endPoint x: 85, endPoint y: 17, distance: 17.5
click at [85, 17] on input "0935944" at bounding box center [122, 13] width 126 height 12
click at [91, 18] on input "0935944" at bounding box center [122, 13] width 126 height 12
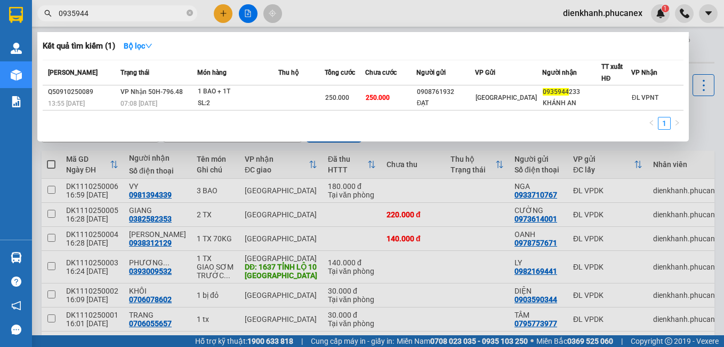
drag, startPoint x: 91, startPoint y: 18, endPoint x: 55, endPoint y: 12, distance: 36.2
click at [55, 12] on span "0935944" at bounding box center [117, 13] width 160 height 16
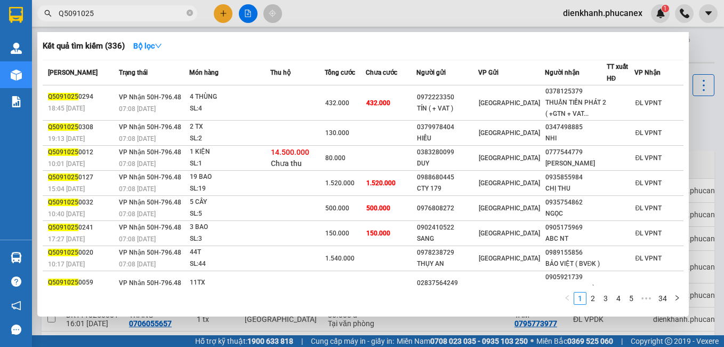
click at [112, 15] on input "Q5091025" at bounding box center [122, 13] width 126 height 12
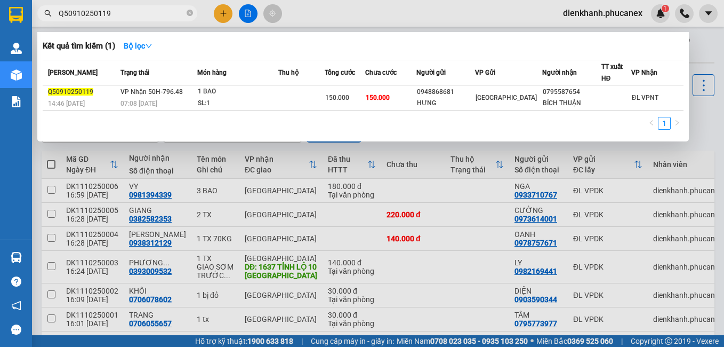
type input "Q50910250119"
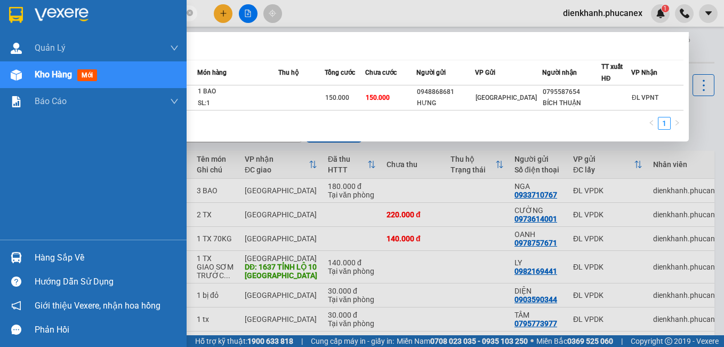
click at [11, 11] on img at bounding box center [16, 15] width 14 height 16
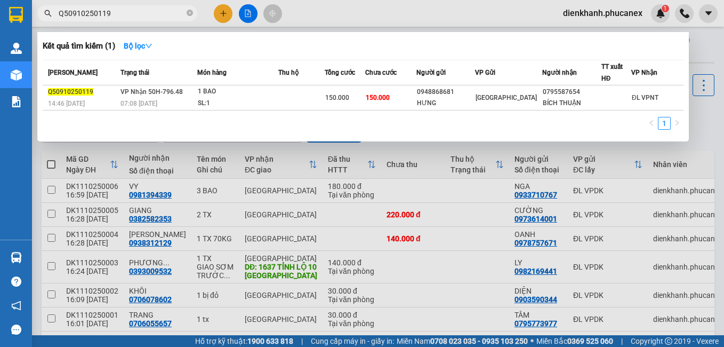
click at [696, 47] on div at bounding box center [362, 173] width 724 height 347
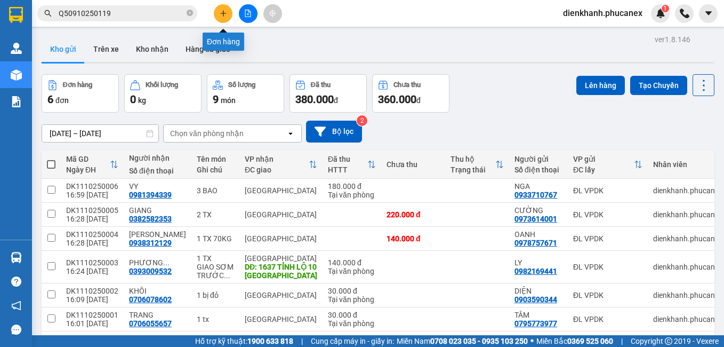
click at [220, 21] on button at bounding box center [223, 13] width 19 height 19
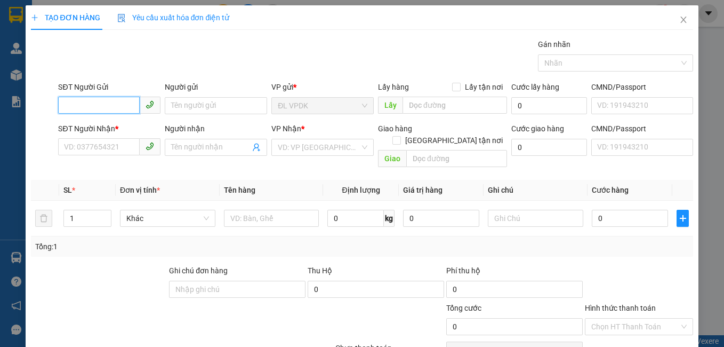
click at [98, 110] on input "SĐT Người Gửi" at bounding box center [99, 105] width 82 height 17
type input "0356733773"
click at [100, 123] on div "0356733773 - LAN" at bounding box center [108, 127] width 89 height 12
type input "LAN"
type input "0963616776"
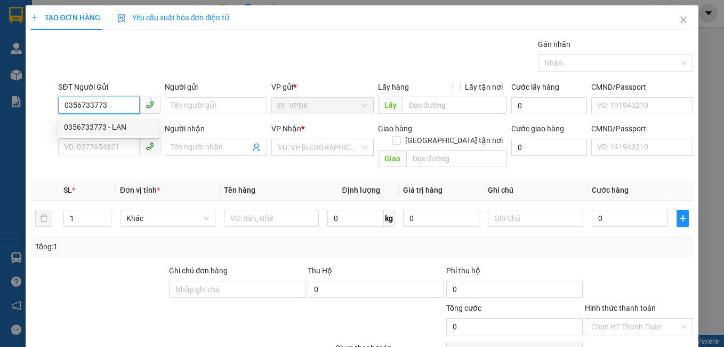
type input "DIỆU"
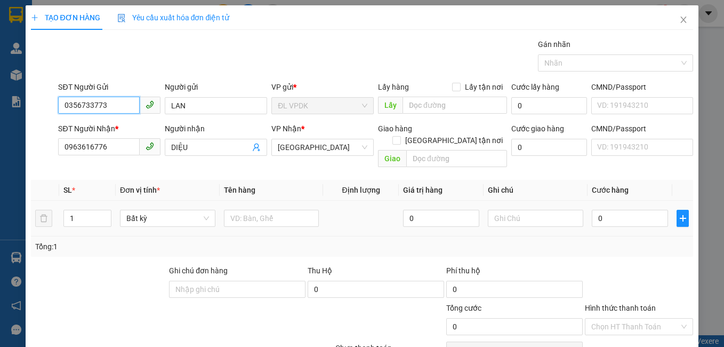
type input "0356733773"
click at [254, 200] on td at bounding box center [272, 218] width 104 height 36
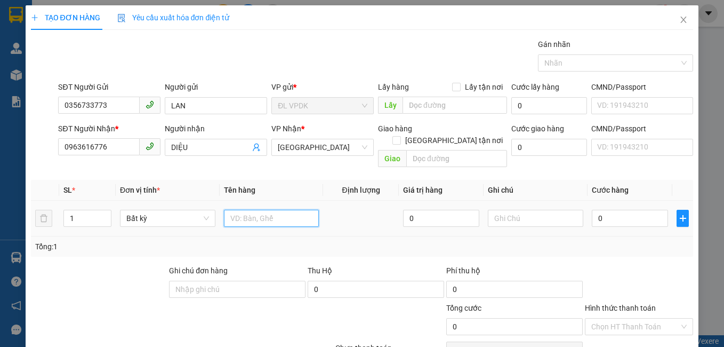
click at [256, 210] on input "text" at bounding box center [271, 218] width 95 height 17
type input "1 TX"
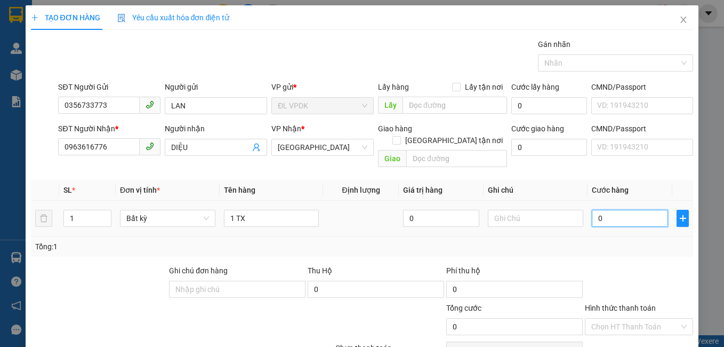
type input "3"
type input "30"
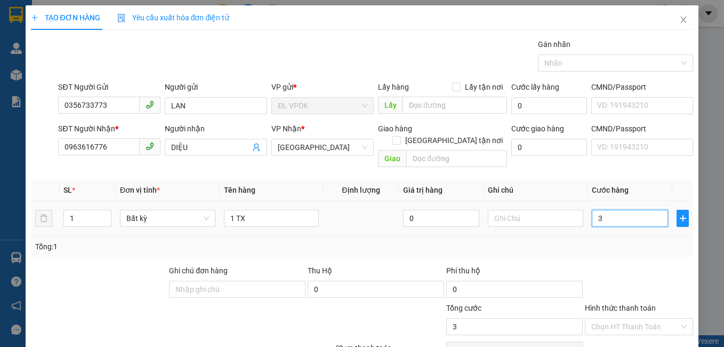
type input "30"
type input "30.000"
click at [612, 240] on div "Tổng: 1" at bounding box center [362, 246] width 654 height 12
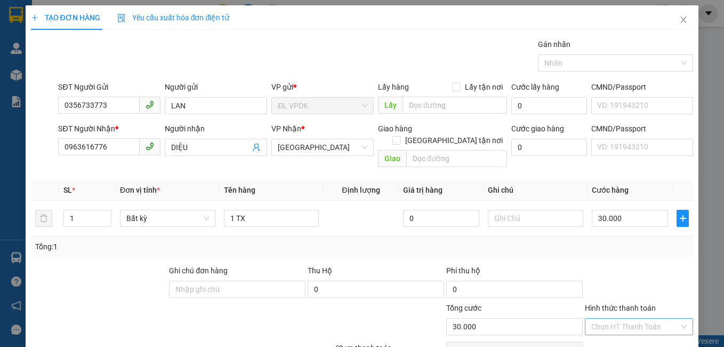
click at [634, 320] on input "Hình thức thanh toán" at bounding box center [635, 326] width 89 height 16
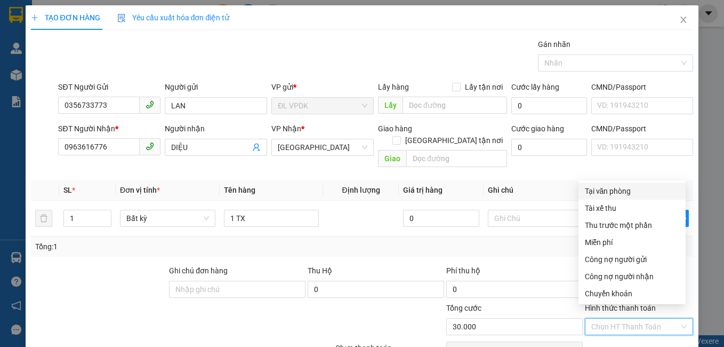
click at [633, 198] on div "Tại văn phòng" at bounding box center [632, 190] width 107 height 17
type input "0"
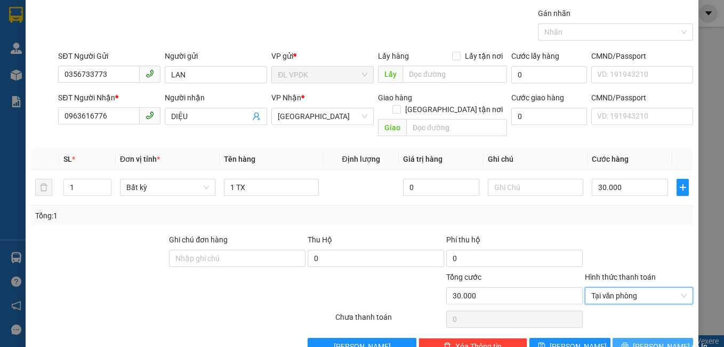
scroll to position [48, 0]
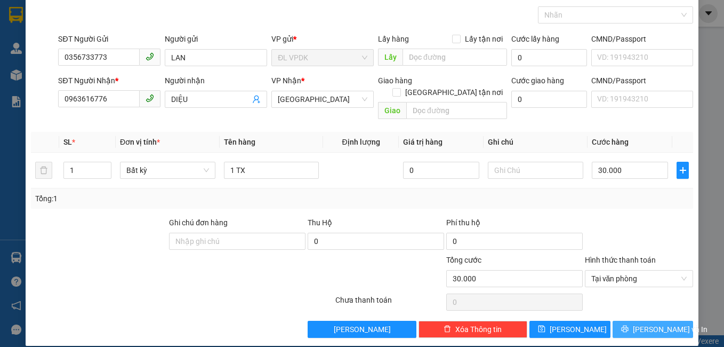
click at [642, 323] on span "[PERSON_NAME] và In" at bounding box center [670, 329] width 75 height 12
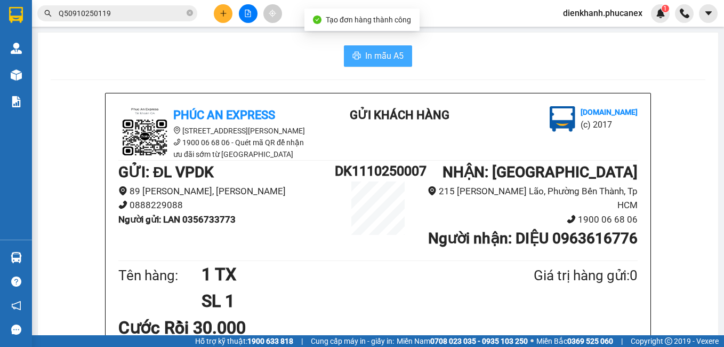
click at [371, 60] on span "In mẫu A5" at bounding box center [384, 55] width 38 height 13
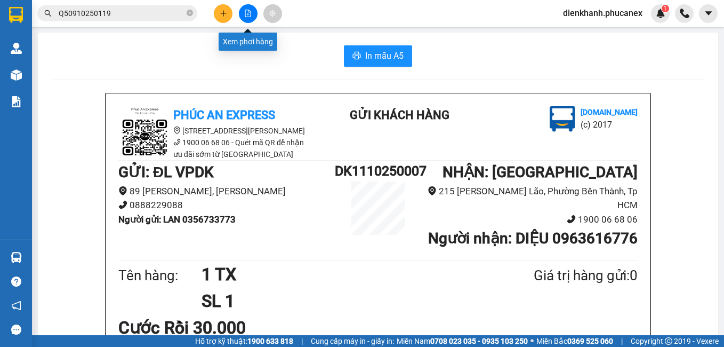
click at [231, 12] on button at bounding box center [223, 13] width 19 height 19
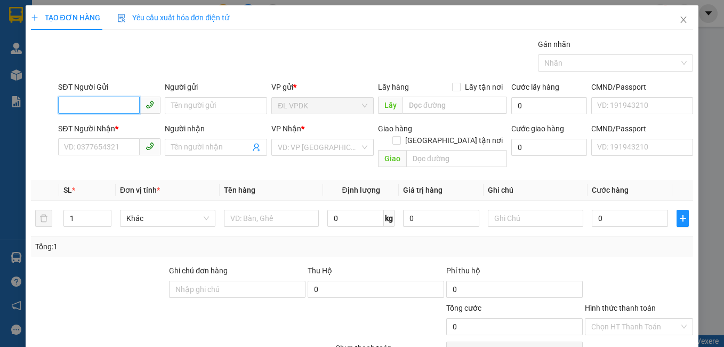
drag, startPoint x: 142, startPoint y: 105, endPoint x: 130, endPoint y: 109, distance: 13.5
click at [133, 107] on span at bounding box center [109, 105] width 102 height 17
click at [121, 108] on input "SĐT Người Gửi" at bounding box center [99, 105] width 82 height 17
click at [124, 119] on div "0395097506 - PHƯỚC" at bounding box center [108, 126] width 101 height 17
type input "0395097506"
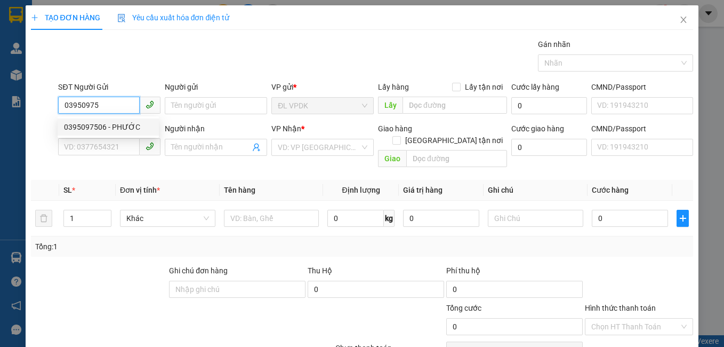
type input "PHƯỚC"
type input "0342944028"
type input "THẢO"
type input "SOOS8 TRẦN ĐIỆN P AN ĐÔNG -Q5"
type input "50.000"
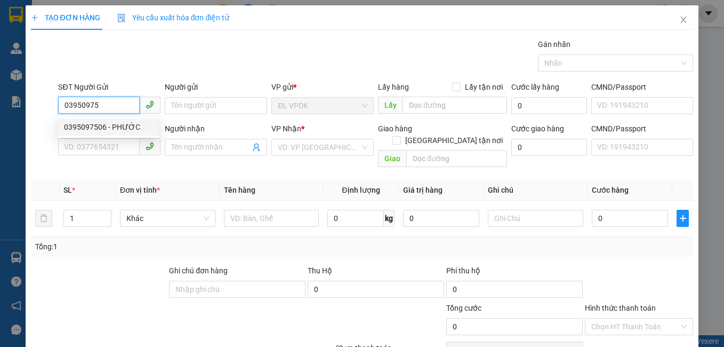
type input "50.000"
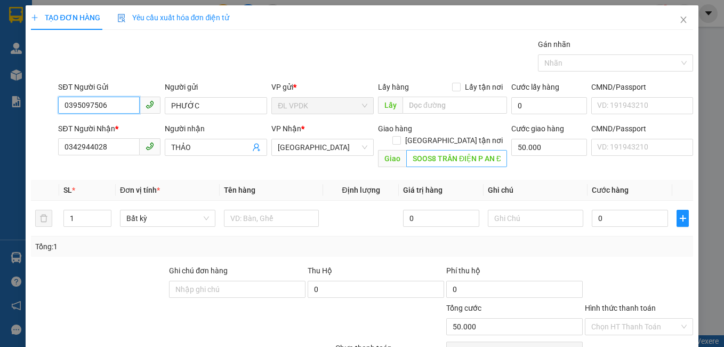
type input "0395097506"
click at [431, 150] on input "SOOS8 TRẦN ĐIỆN P AN ĐÔNG -Q5" at bounding box center [456, 158] width 101 height 17
click at [459, 150] on input "SOOS8 TRẦN ĐIỆN P AN ĐÔNG -Q5" at bounding box center [456, 158] width 101 height 17
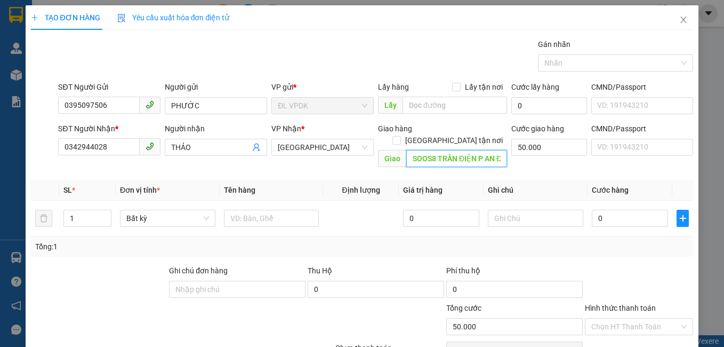
drag, startPoint x: 447, startPoint y: 148, endPoint x: 381, endPoint y: 149, distance: 65.6
click at [381, 150] on span "Giao SOOS8 TRẦN ĐIỆN P AN ĐÔNG -Q5" at bounding box center [442, 158] width 129 height 17
click at [444, 150] on input "SOOS8 TRẦN ĐIỆN P AN ĐÔNG -Q5" at bounding box center [456, 158] width 101 height 17
drag, startPoint x: 459, startPoint y: 150, endPoint x: 492, endPoint y: 151, distance: 33.1
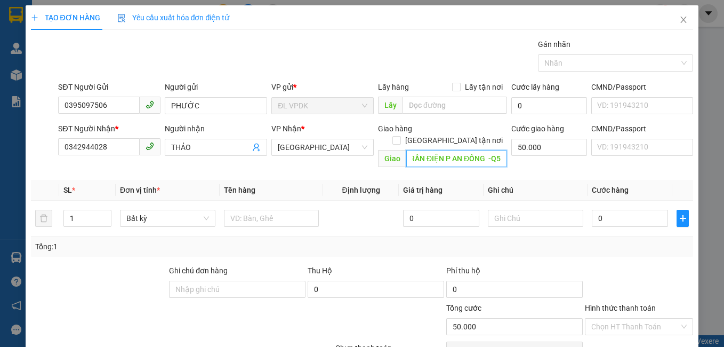
click at [492, 151] on input "SOOS8 TRẦN ĐIỆN P AN ĐÔNG -Q5" at bounding box center [456, 158] width 101 height 17
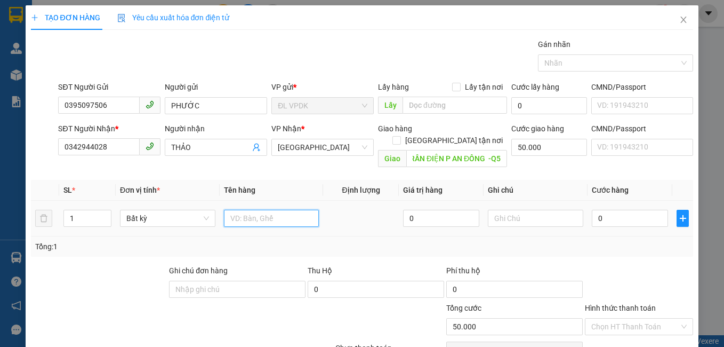
scroll to position [0, 0]
click at [229, 210] on input "text" at bounding box center [271, 218] width 95 height 17
type input "1 TX"
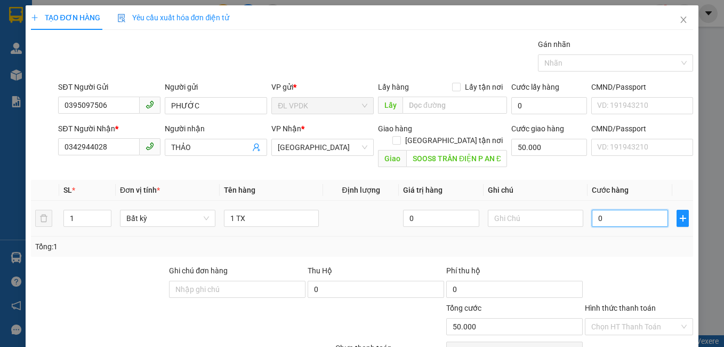
click at [624, 210] on input "0" at bounding box center [630, 218] width 76 height 17
type input "3"
type input "50.003"
type input "30"
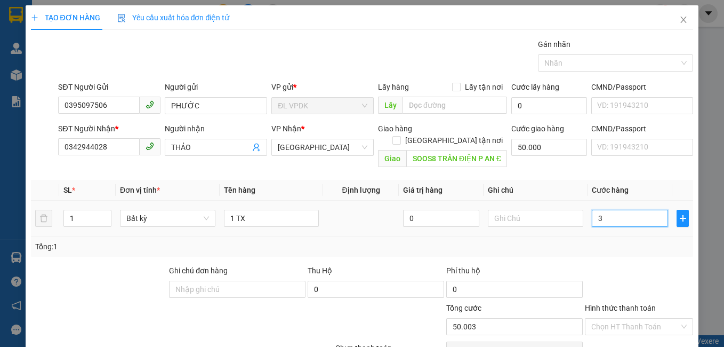
type input "50.030"
type input "30.000"
type input "80.000"
click at [628, 240] on div "Tổng: 1" at bounding box center [362, 246] width 654 height 12
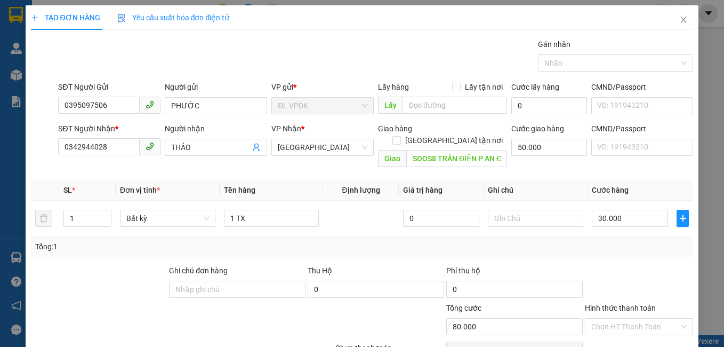
click at [639, 326] on div "Hình thức thanh toán Chọn HT Thanh Toán" at bounding box center [639, 320] width 109 height 37
click at [639, 318] on input "Hình thức thanh toán" at bounding box center [635, 326] width 89 height 16
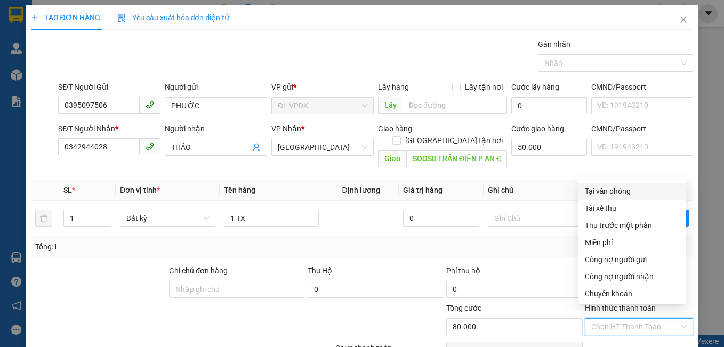
click at [626, 192] on div "Tại văn phòng" at bounding box center [632, 191] width 94 height 12
type input "0"
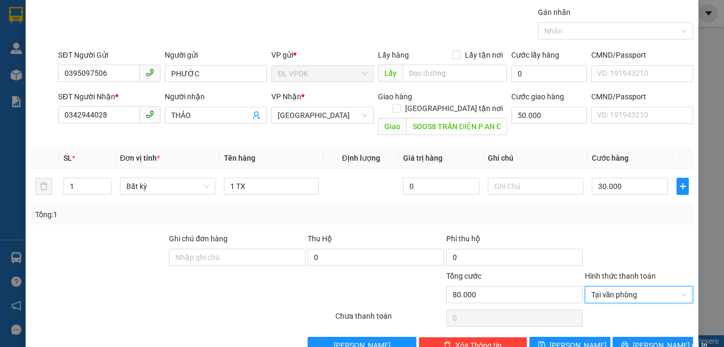
scroll to position [48, 0]
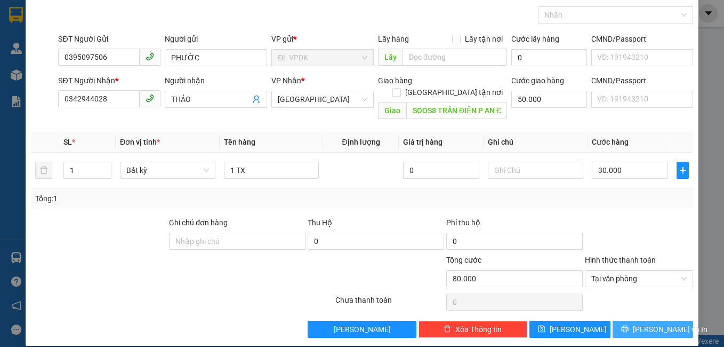
click at [621, 324] on button "[PERSON_NAME] và In" at bounding box center [653, 328] width 81 height 17
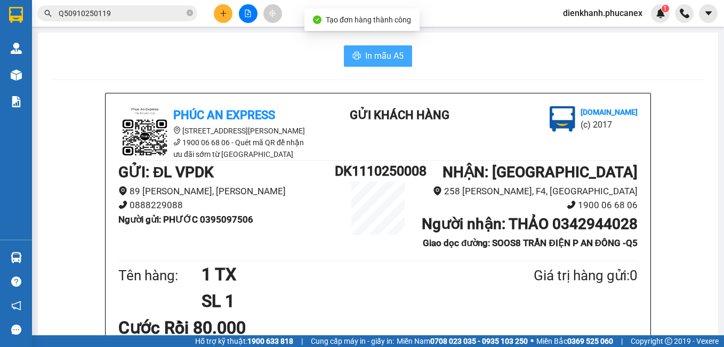
click at [384, 59] on span "In mẫu A5" at bounding box center [384, 55] width 38 height 13
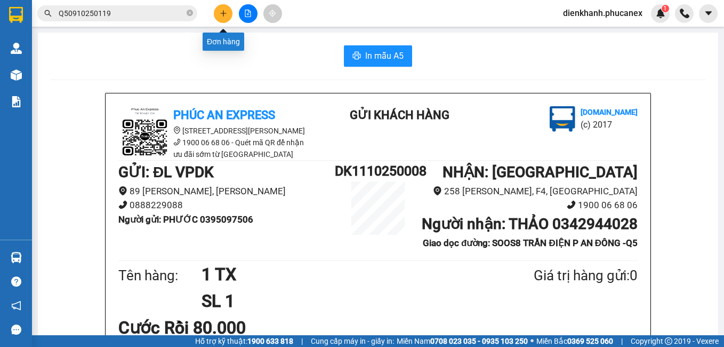
click at [227, 14] on icon "plus" at bounding box center [223, 13] width 7 height 7
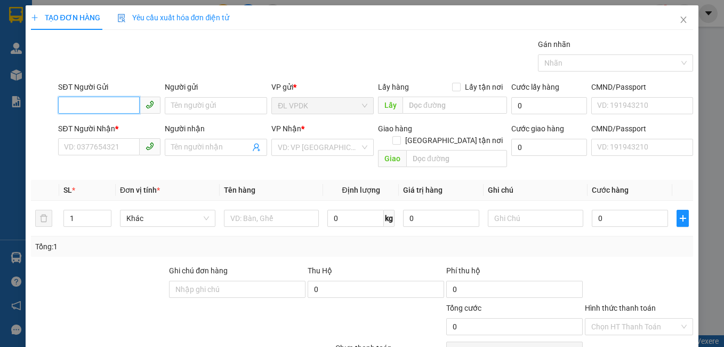
click at [118, 103] on input "SĐT Người Gửi" at bounding box center [99, 105] width 82 height 17
click at [103, 109] on input "SĐT Người Gửi" at bounding box center [99, 105] width 82 height 17
type input "0357849752"
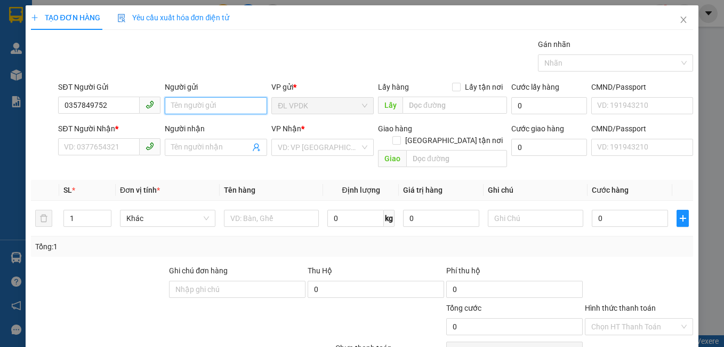
click at [206, 109] on input "Người gửi" at bounding box center [216, 105] width 102 height 17
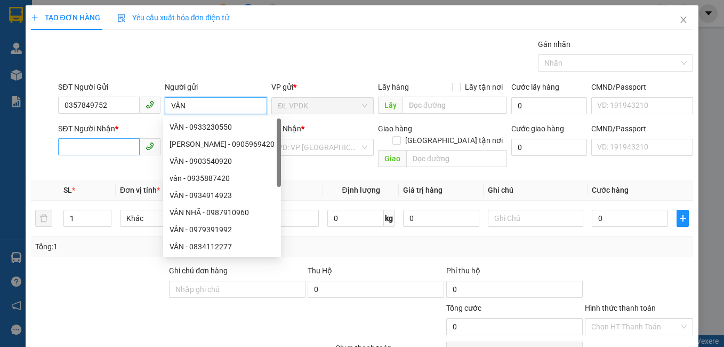
type input "VÂN"
click at [120, 152] on input "SĐT Người Nhận *" at bounding box center [99, 146] width 82 height 17
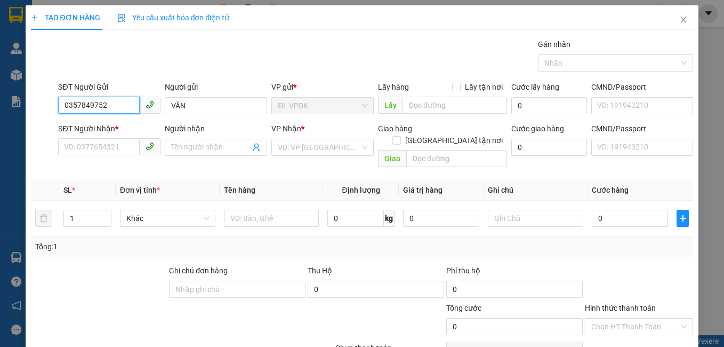
drag, startPoint x: 117, startPoint y: 107, endPoint x: 63, endPoint y: 111, distance: 53.5
click at [63, 111] on input "0357849752" at bounding box center [99, 105] width 82 height 17
paste input "0357849752"
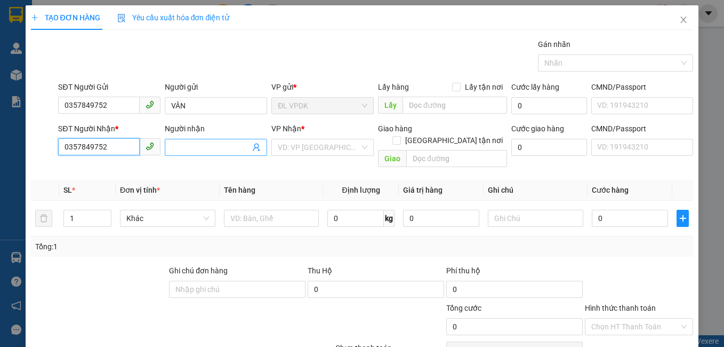
type input "0357849752"
click at [180, 148] on input "Người nhận" at bounding box center [210, 147] width 79 height 12
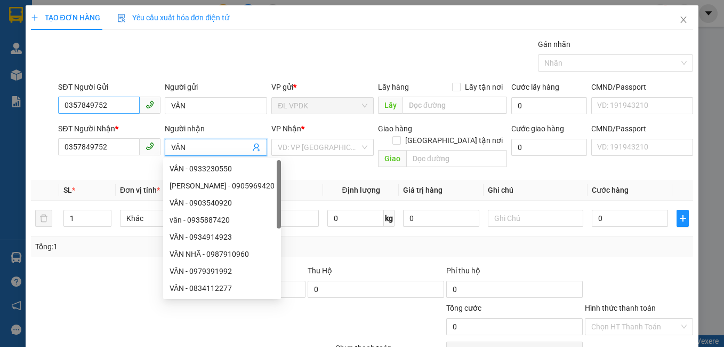
type input "VÂN"
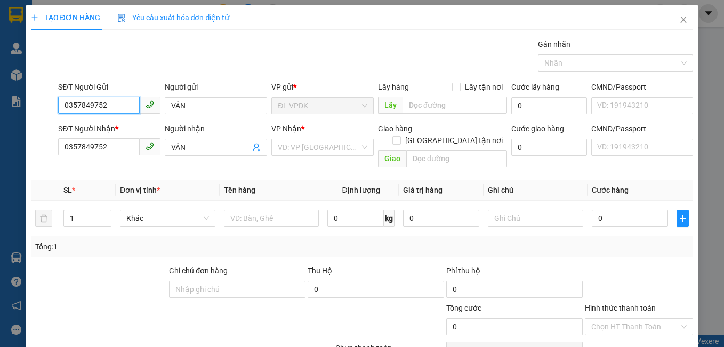
drag, startPoint x: 111, startPoint y: 110, endPoint x: 64, endPoint y: 120, distance: 47.9
click at [64, 120] on form "SĐT Người Gửi 0357849752 0357849752 Người gửi VÂN VP gửi * ĐL VPDK Lấy hàng Lấy…" at bounding box center [362, 126] width 663 height 91
type input "0337370837"
click at [184, 108] on input "VÂN" at bounding box center [216, 105] width 102 height 17
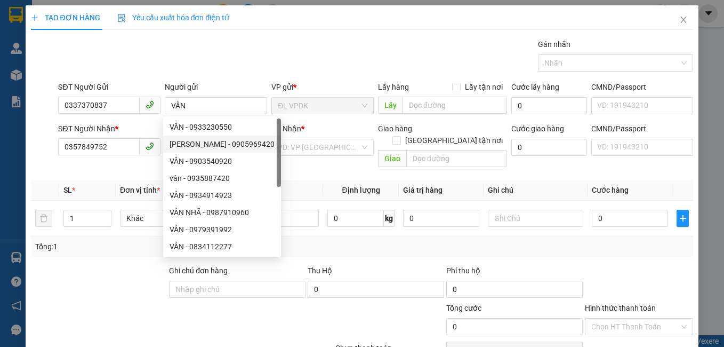
click at [147, 124] on div "SĐT Người Nhận *" at bounding box center [109, 129] width 102 height 12
click at [140, 138] on input "0357849752" at bounding box center [99, 146] width 82 height 17
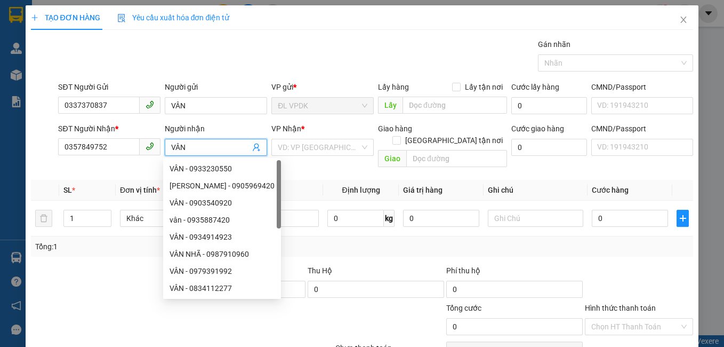
drag, startPoint x: 208, startPoint y: 147, endPoint x: 173, endPoint y: 151, distance: 34.9
click at [173, 151] on input "VÂN" at bounding box center [210, 147] width 79 height 12
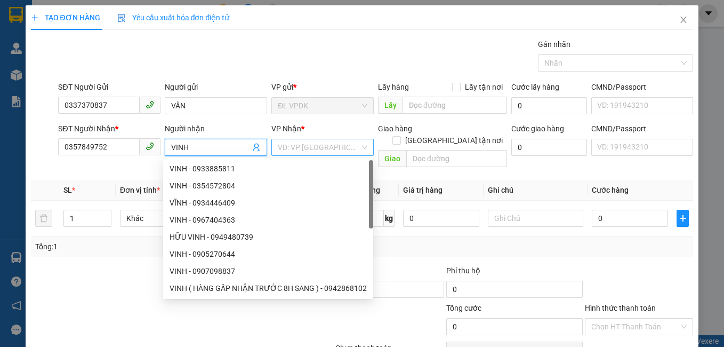
type input "VINH"
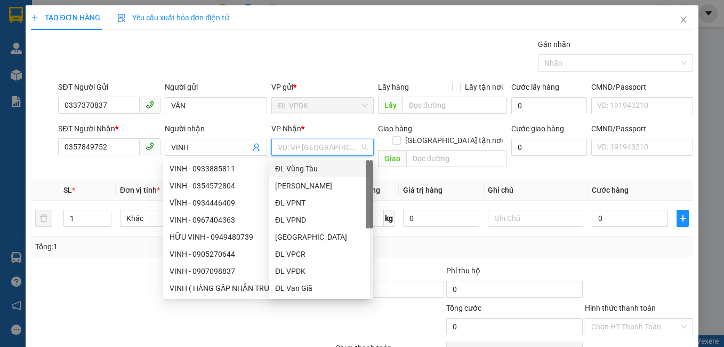
click at [327, 146] on input "search" at bounding box center [319, 147] width 82 height 16
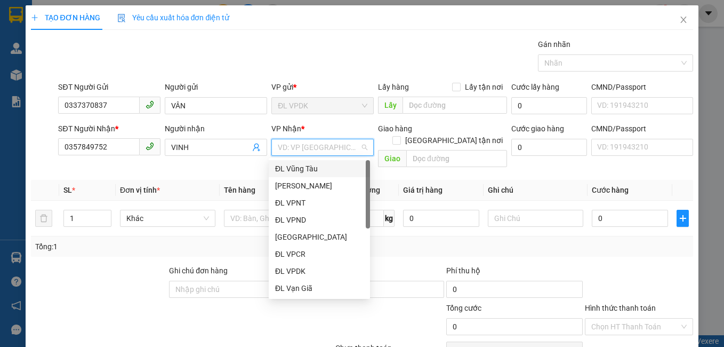
click at [323, 171] on div "ĐL Vũng Tàu" at bounding box center [319, 169] width 89 height 12
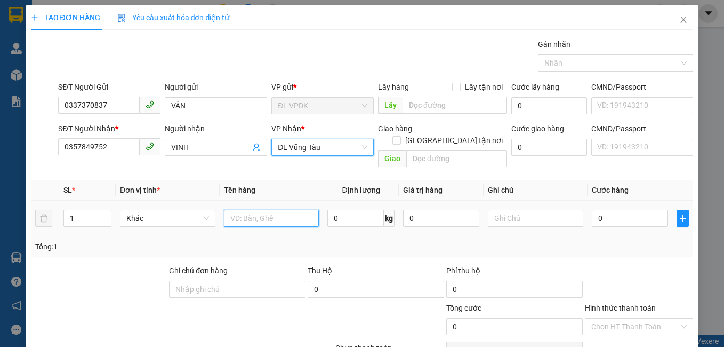
click at [298, 210] on input "text" at bounding box center [271, 218] width 95 height 17
type input "2 CỤC ĐEN"
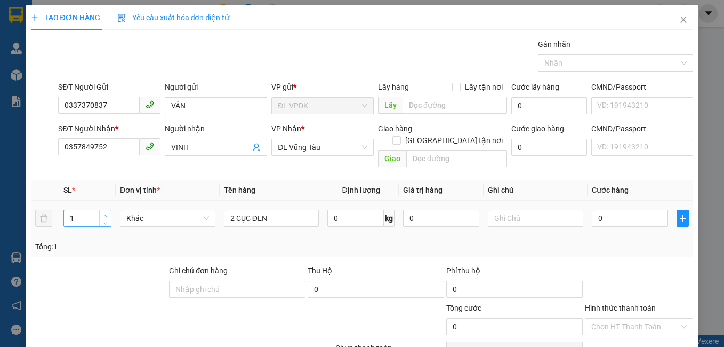
type input "2"
click at [102, 212] on span "up" at bounding box center [105, 215] width 6 height 6
click at [599, 210] on input "0" at bounding box center [630, 218] width 76 height 17
type input "1"
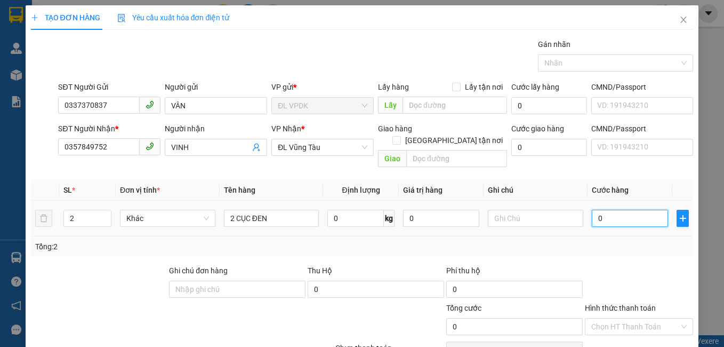
type input "1"
type input "10"
type input "100"
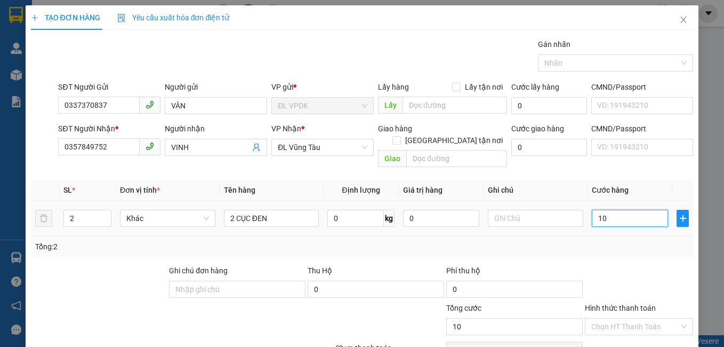
type input "100"
type input "100.000"
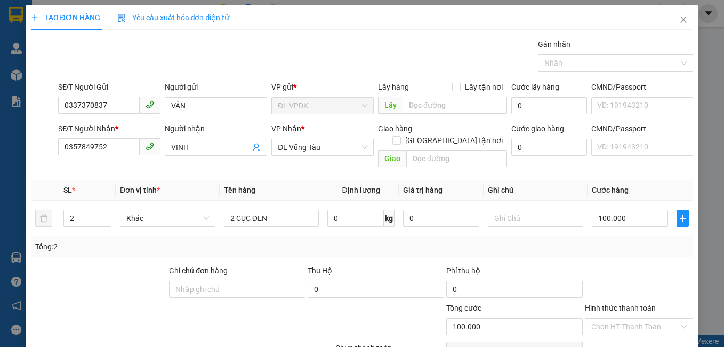
click at [606, 240] on div "Tổng: 2" at bounding box center [362, 246] width 654 height 12
click at [607, 318] on input "Hình thức thanh toán" at bounding box center [635, 326] width 89 height 16
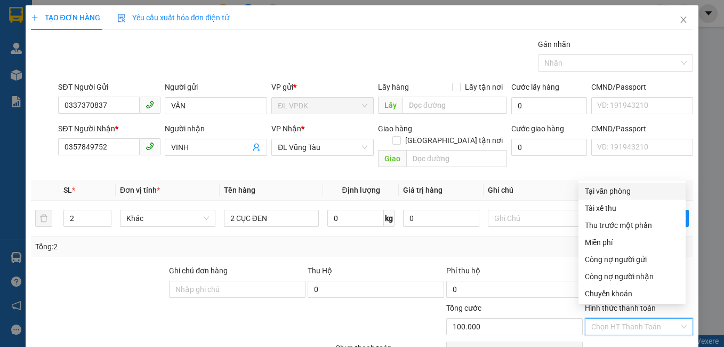
click at [606, 185] on div "Tại văn phòng" at bounding box center [632, 191] width 94 height 12
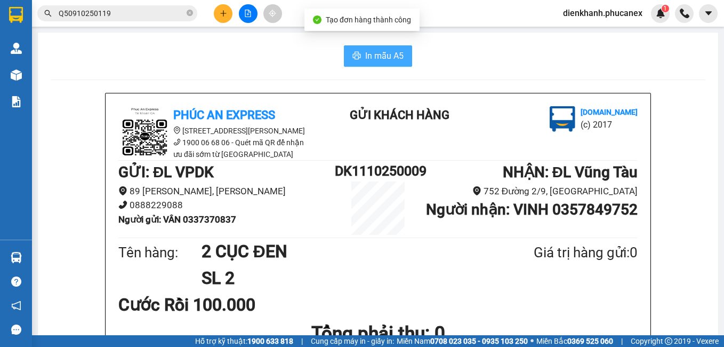
click at [365, 52] on span "In mẫu A5" at bounding box center [384, 55] width 38 height 13
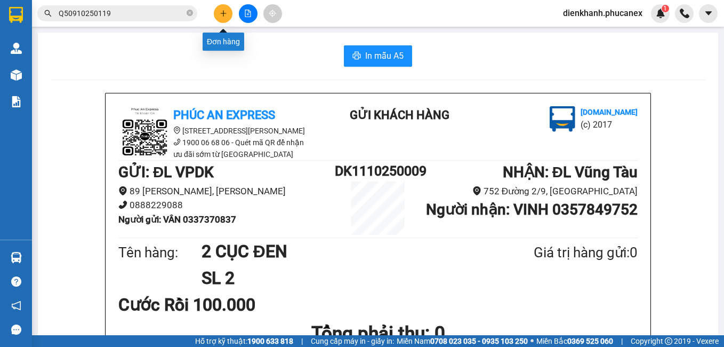
click at [224, 9] on button at bounding box center [223, 13] width 19 height 19
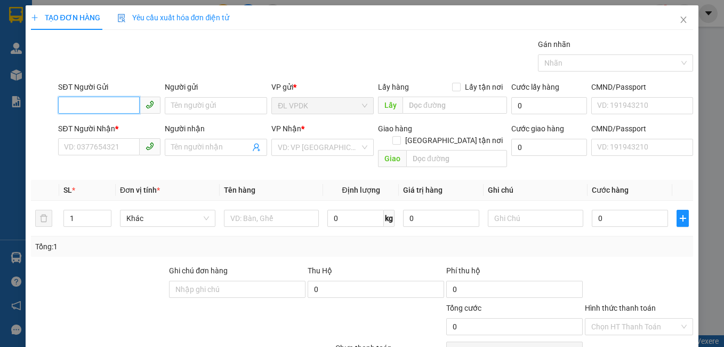
click at [120, 103] on input "SĐT Người Gửi" at bounding box center [99, 105] width 82 height 17
type input "0898148722"
click at [113, 123] on div "0898148722 - TRUNG" at bounding box center [108, 127] width 89 height 12
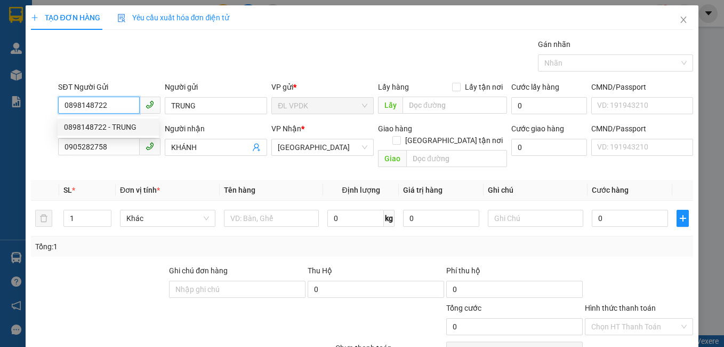
type input "TRUNG"
type input "0905282758"
type input "KHÁNH"
type input "0898148722"
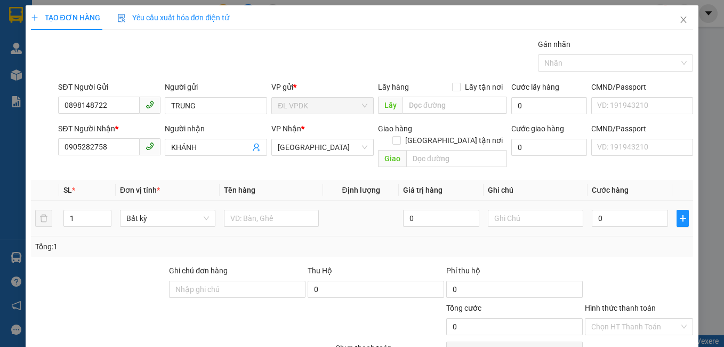
click at [279, 207] on div at bounding box center [271, 217] width 95 height 21
click at [279, 210] on input "text" at bounding box center [271, 218] width 95 height 17
type input "1 TX"
click at [621, 210] on input "0" at bounding box center [630, 218] width 76 height 17
type input "4"
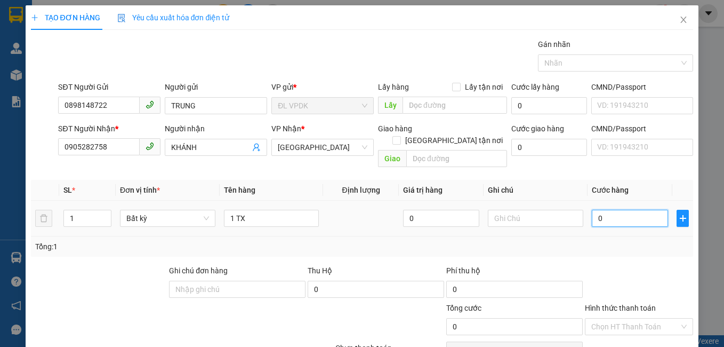
type input "4"
click at [613, 240] on div "Tổng: 1" at bounding box center [362, 246] width 654 height 12
click at [623, 303] on div "Hình thức thanh toán" at bounding box center [639, 310] width 109 height 16
click at [625, 305] on div "Hình thức thanh toán" at bounding box center [639, 310] width 109 height 16
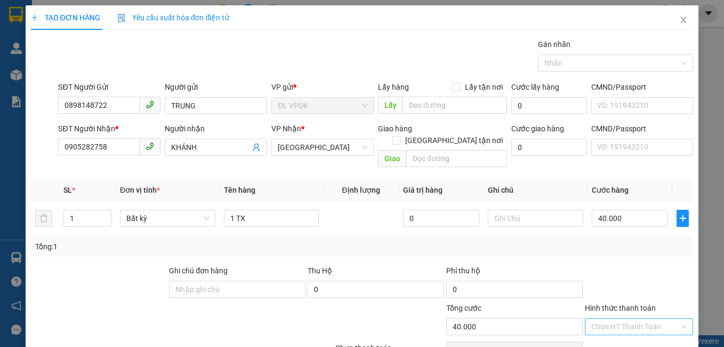
click at [632, 318] on input "Hình thức thanh toán" at bounding box center [635, 326] width 89 height 16
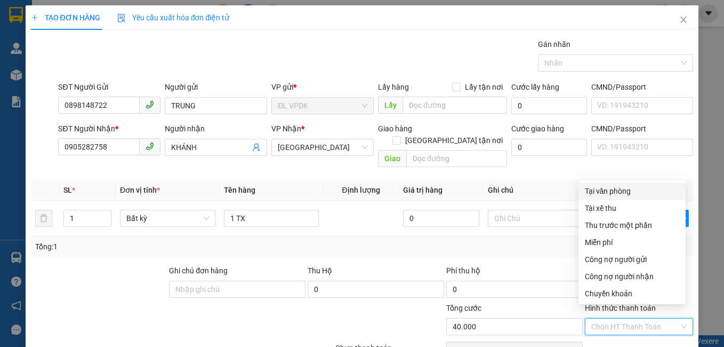
click at [635, 195] on div "Tại văn phòng" at bounding box center [632, 191] width 94 height 12
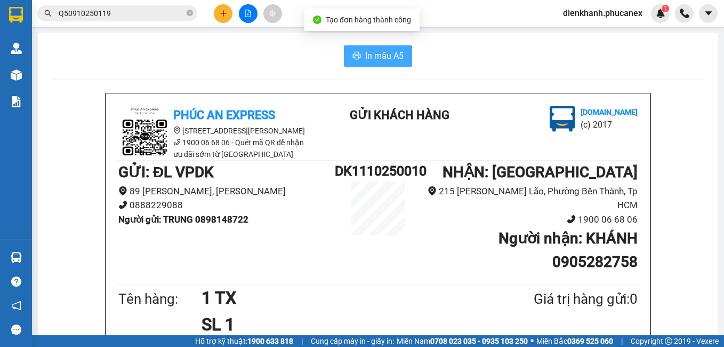
click at [351, 51] on button "In mẫu A5" at bounding box center [378, 55] width 68 height 21
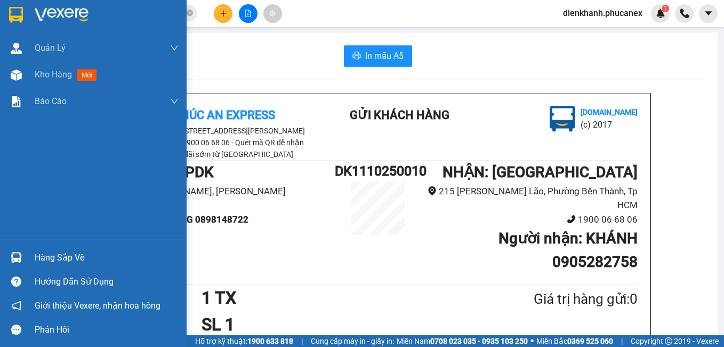
click at [29, 13] on div at bounding box center [93, 17] width 187 height 35
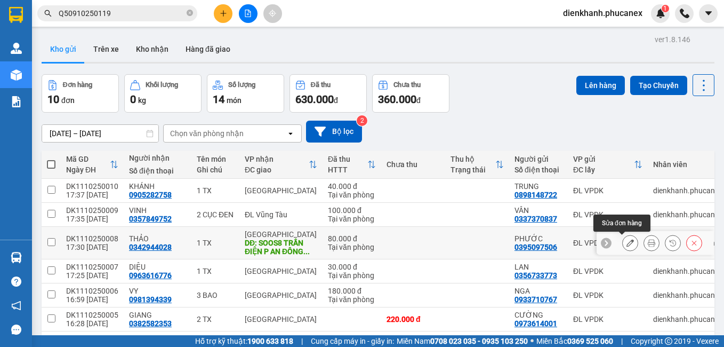
click at [627, 239] on icon at bounding box center [630, 242] width 7 height 7
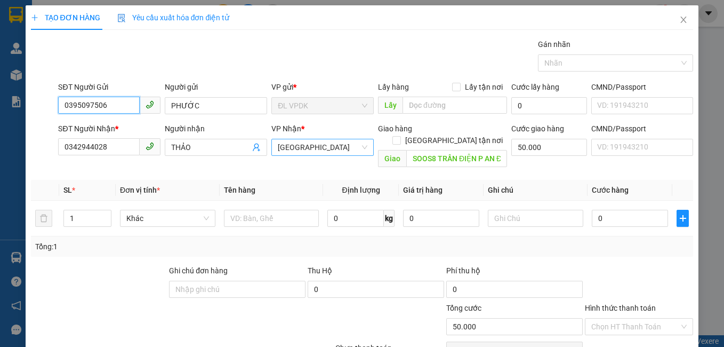
click at [290, 143] on span "[GEOGRAPHIC_DATA]" at bounding box center [323, 147] width 90 height 16
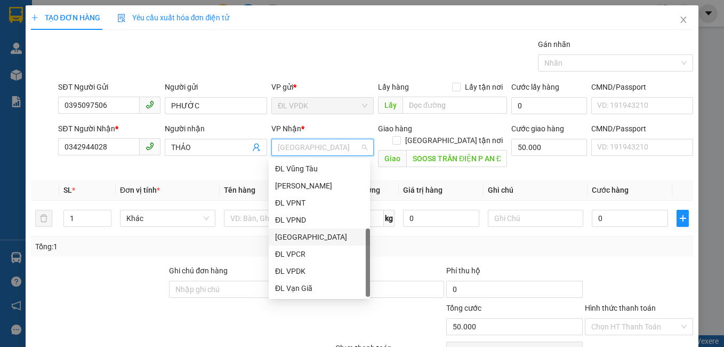
click at [301, 231] on div "[GEOGRAPHIC_DATA]" at bounding box center [319, 237] width 89 height 12
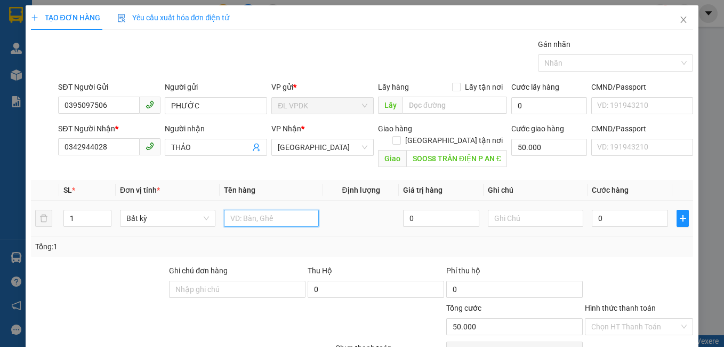
click at [274, 211] on input "text" at bounding box center [271, 218] width 95 height 17
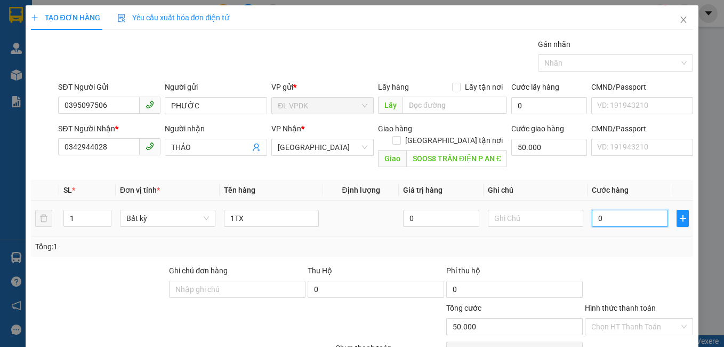
click at [604, 210] on input "0" at bounding box center [630, 218] width 76 height 17
click at [622, 250] on div "Transit Pickup Surcharge Ids Transit Deliver Surcharge Ids Transit Deliver Surc…" at bounding box center [362, 211] width 663 height 347
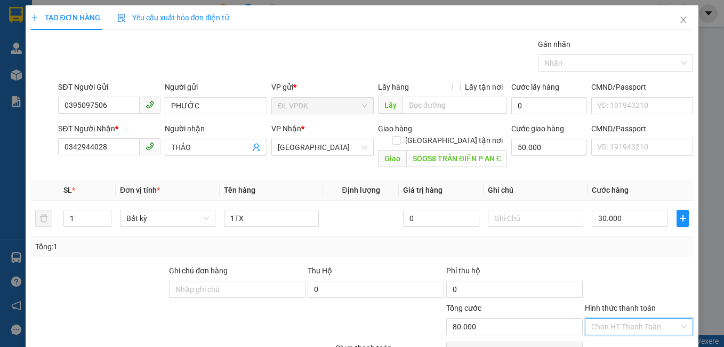
click at [625, 318] on input "Hình thức thanh toán" at bounding box center [635, 326] width 89 height 16
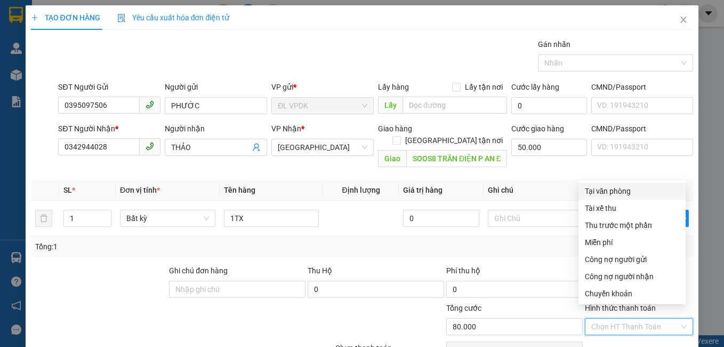
click at [627, 185] on div "Tại văn phòng" at bounding box center [632, 191] width 94 height 12
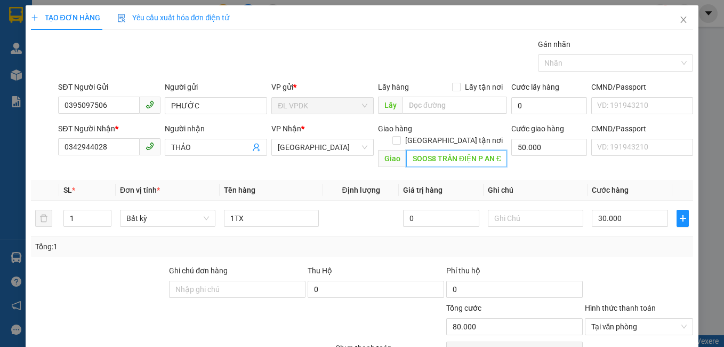
click at [437, 150] on input "SOOS8 TRẦN ĐIỆN P AN ĐÔNG -Q5" at bounding box center [456, 158] width 101 height 17
click at [471, 150] on input "SOOS8 TRẦN ĐIỆN P AN ĐÔNG -Q5" at bounding box center [456, 158] width 101 height 17
drag, startPoint x: 477, startPoint y: 96, endPoint x: 495, endPoint y: 99, distance: 18.9
click at [495, 150] on input "SOOS8 TRẦN ĐIỆN P AN ĐÔNG -Q5" at bounding box center [456, 158] width 101 height 17
click at [577, 240] on div "Tổng: 1" at bounding box center [362, 246] width 654 height 12
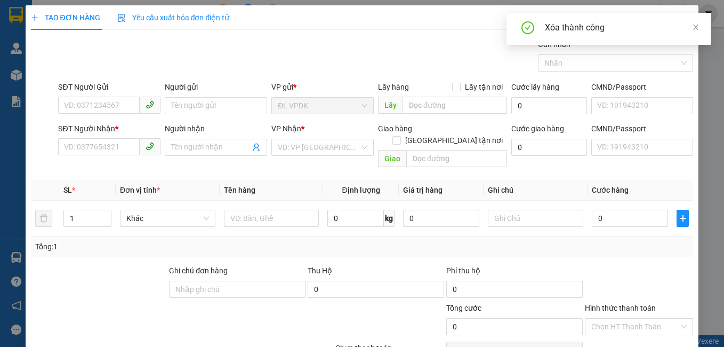
click at [680, 7] on span "Close" at bounding box center [684, 20] width 30 height 30
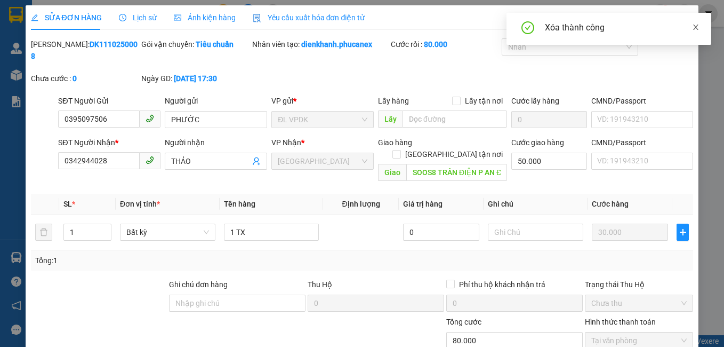
click at [694, 30] on icon "close" at bounding box center [695, 26] width 7 height 7
click at [679, 19] on icon "close" at bounding box center [683, 19] width 9 height 9
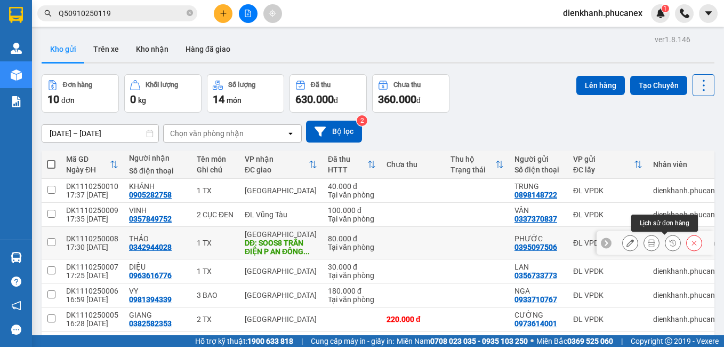
click at [648, 239] on icon at bounding box center [651, 242] width 7 height 7
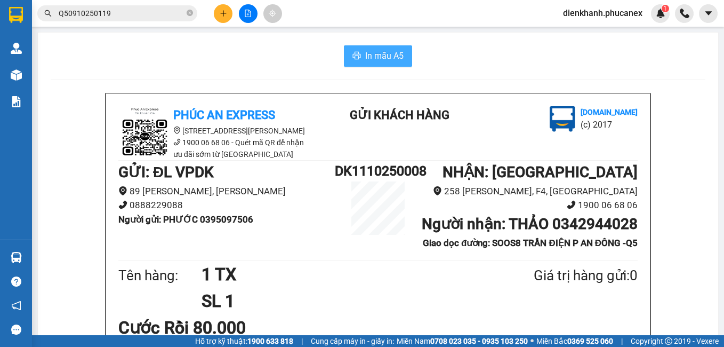
click at [382, 58] on span "In mẫu A5" at bounding box center [384, 55] width 38 height 13
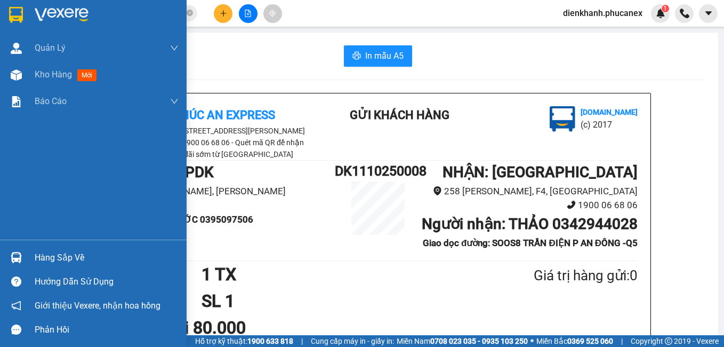
click at [8, 17] on div at bounding box center [16, 14] width 19 height 19
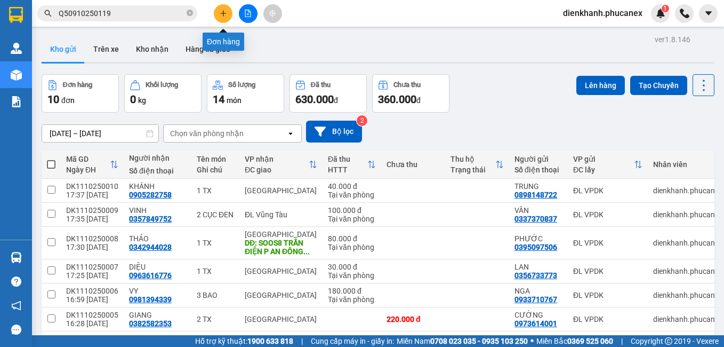
click at [220, 16] on icon "plus" at bounding box center [223, 13] width 7 height 7
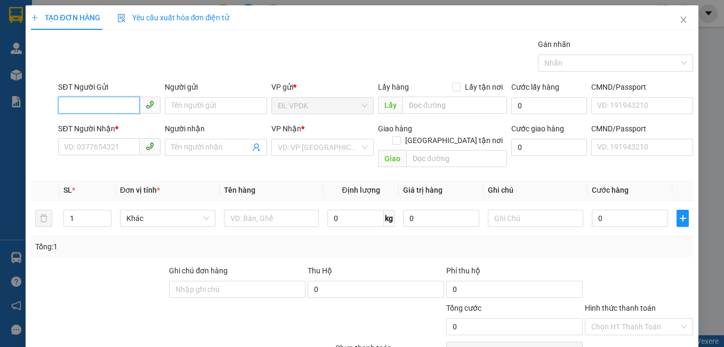
click at [105, 107] on input "SĐT Người Gửi" at bounding box center [99, 105] width 82 height 17
click at [87, 127] on div "0393709055 - LIÊN" at bounding box center [108, 127] width 89 height 12
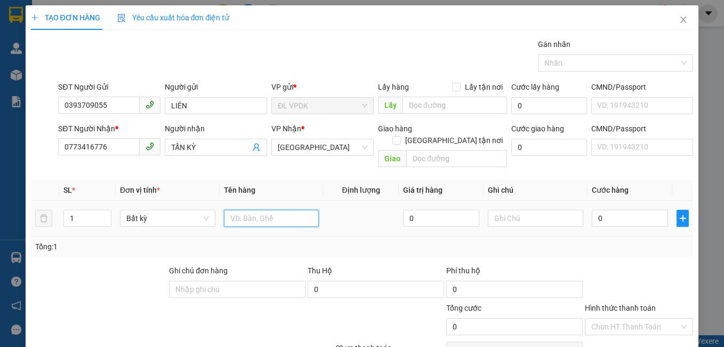
click at [238, 210] on input "text" at bounding box center [271, 218] width 95 height 17
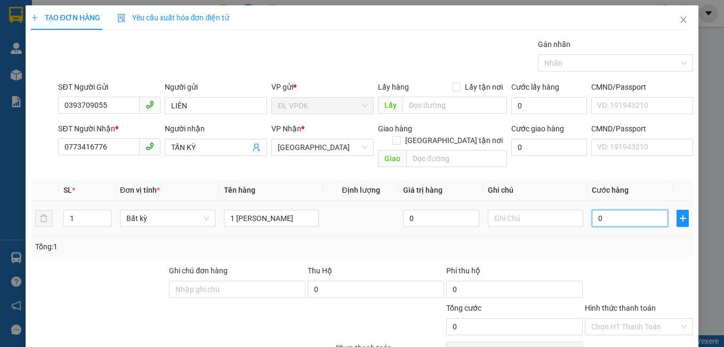
click at [632, 211] on input "0" at bounding box center [630, 218] width 76 height 17
click at [629, 243] on div "Tổng: 1" at bounding box center [362, 246] width 663 height 20
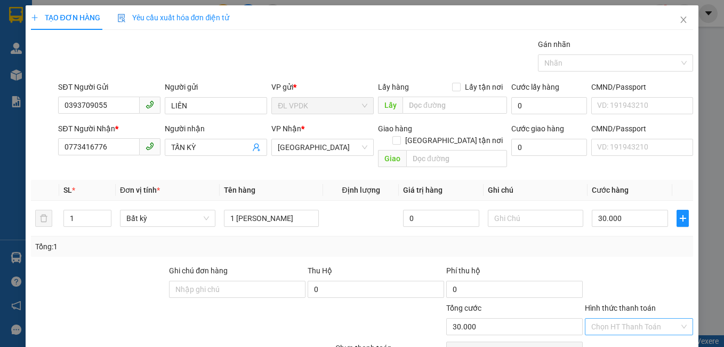
click at [642, 318] on input "Hình thức thanh toán" at bounding box center [635, 326] width 89 height 16
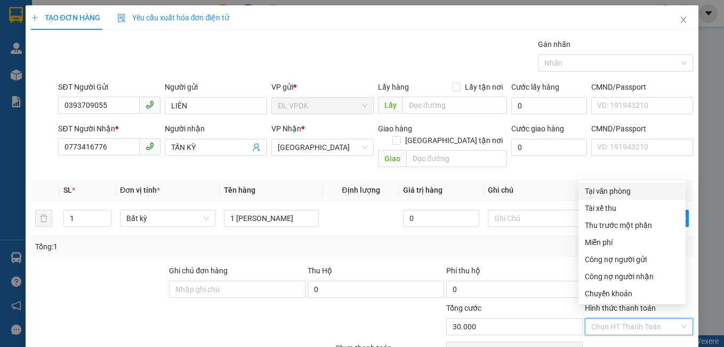
click at [627, 195] on div "Tại văn phòng" at bounding box center [632, 191] width 94 height 12
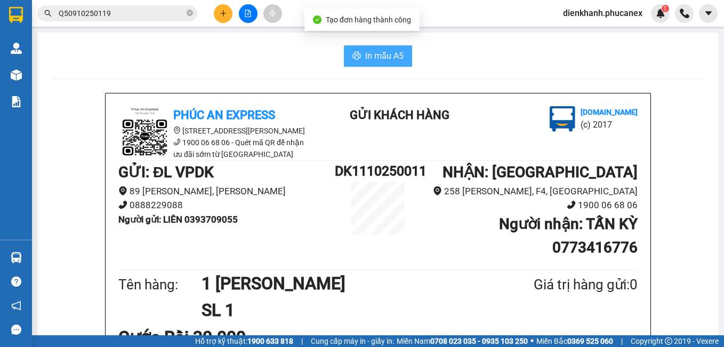
click at [358, 48] on button "In mẫu A5" at bounding box center [378, 55] width 68 height 21
click at [217, 12] on button at bounding box center [223, 13] width 19 height 19
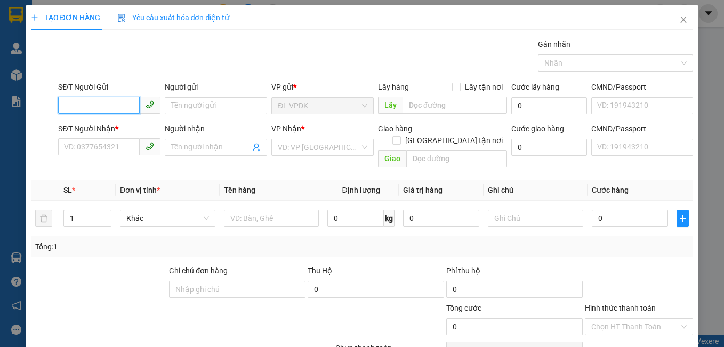
click at [114, 102] on input "SĐT Người Gửi" at bounding box center [99, 105] width 82 height 17
click at [116, 125] on div "0989976414 - QUỐC" at bounding box center [108, 127] width 89 height 12
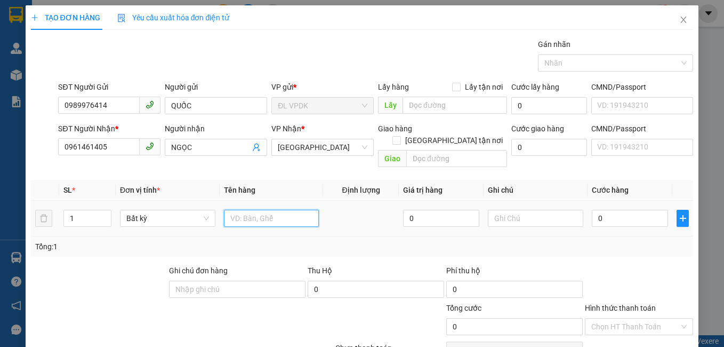
click at [230, 210] on input "text" at bounding box center [271, 218] width 95 height 17
click at [236, 210] on input "text" at bounding box center [271, 218] width 95 height 17
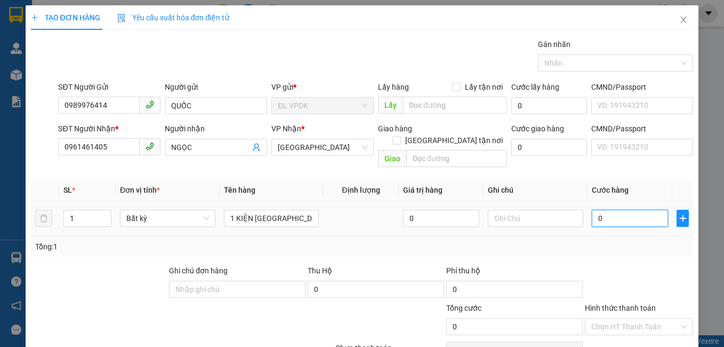
click at [593, 210] on input "0" at bounding box center [630, 218] width 76 height 17
click at [599, 240] on div "Tổng: 1" at bounding box center [362, 246] width 654 height 12
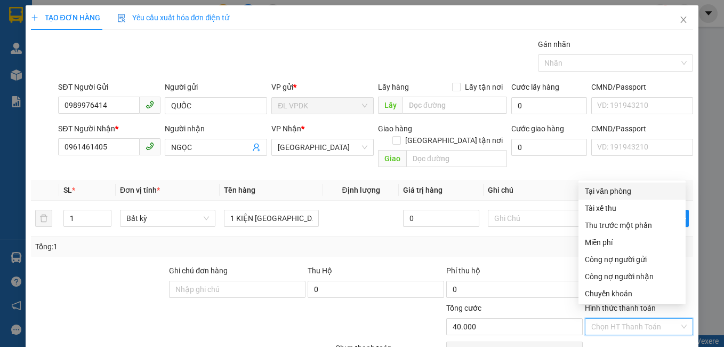
click at [629, 318] on input "Hình thức thanh toán" at bounding box center [635, 326] width 89 height 16
click at [615, 188] on div "Tại văn phòng" at bounding box center [632, 191] width 94 height 12
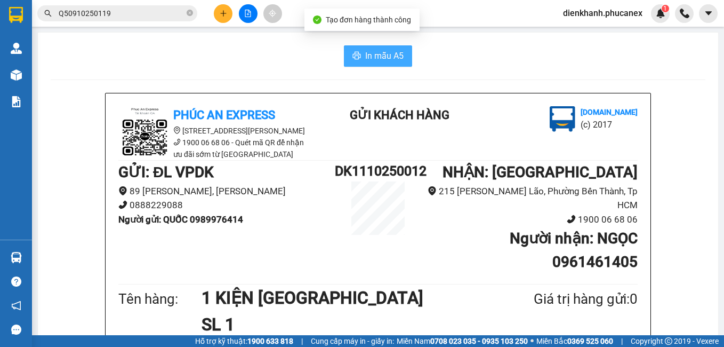
click at [372, 54] on span "In mẫu A5" at bounding box center [384, 55] width 38 height 13
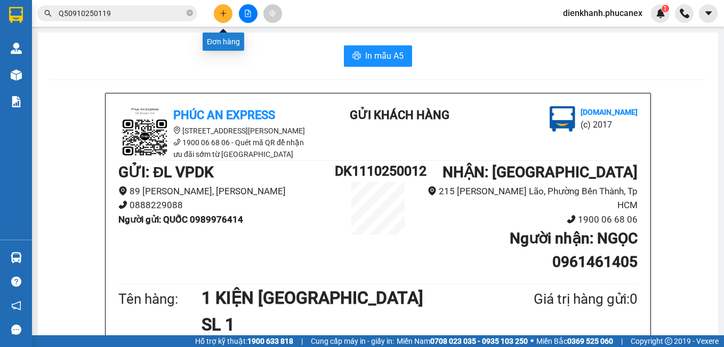
click at [223, 15] on icon "plus" at bounding box center [223, 13] width 1 height 6
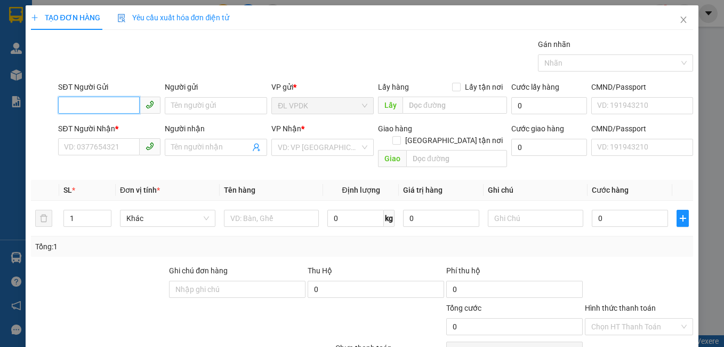
click at [117, 101] on input "SĐT Người Gửi" at bounding box center [99, 105] width 82 height 17
click at [114, 131] on div "0396699080 - CẢNH" at bounding box center [108, 127] width 89 height 12
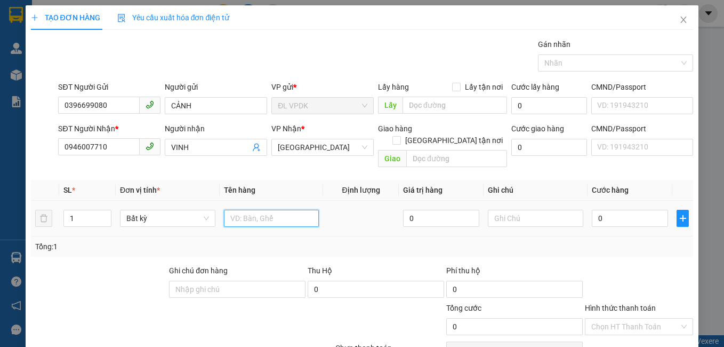
click at [239, 210] on input "text" at bounding box center [271, 218] width 95 height 17
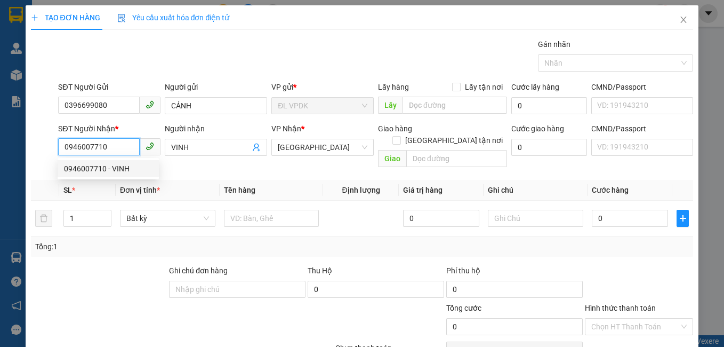
drag, startPoint x: 101, startPoint y: 149, endPoint x: 69, endPoint y: 150, distance: 32.0
click at [69, 151] on input "0946007710" at bounding box center [99, 146] width 82 height 17
click at [99, 166] on div "0358329231 - ĐÌNH ANH" at bounding box center [108, 169] width 89 height 12
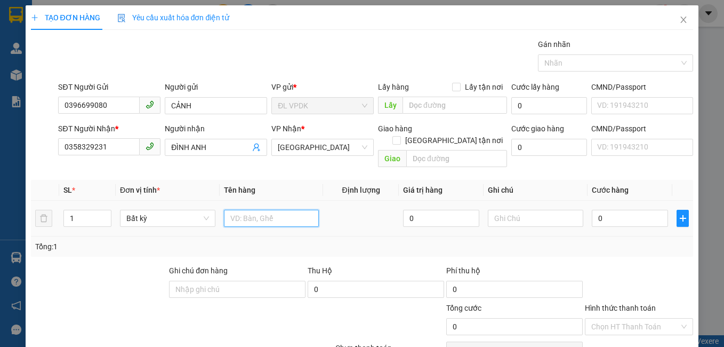
click at [247, 210] on input "text" at bounding box center [271, 218] width 95 height 17
drag, startPoint x: 278, startPoint y: 205, endPoint x: 240, endPoint y: 207, distance: 38.5
click at [240, 210] on input "1 THÙNG GIẤY" at bounding box center [271, 218] width 95 height 17
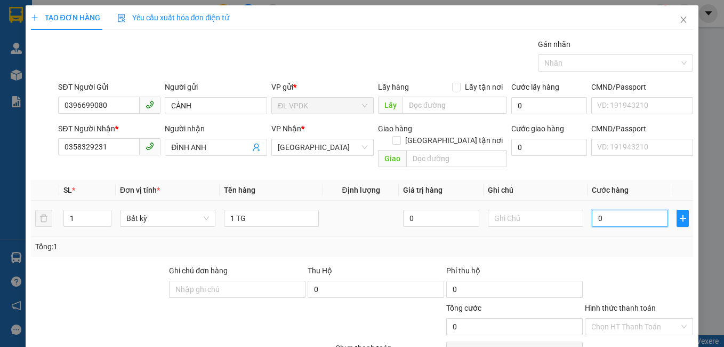
click at [621, 210] on input "0" at bounding box center [630, 218] width 76 height 17
click at [621, 218] on td "50.000" at bounding box center [630, 218] width 85 height 36
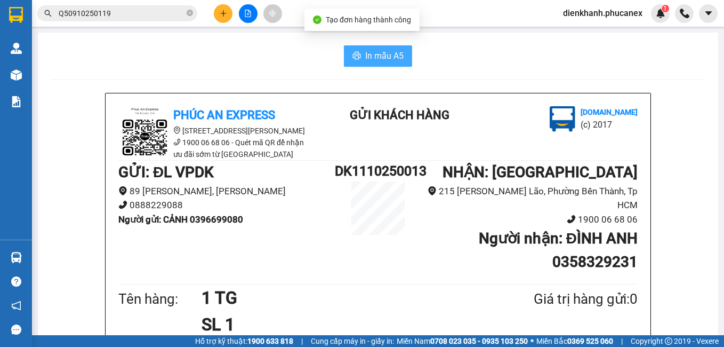
click at [375, 56] on span "In mẫu A5" at bounding box center [384, 55] width 38 height 13
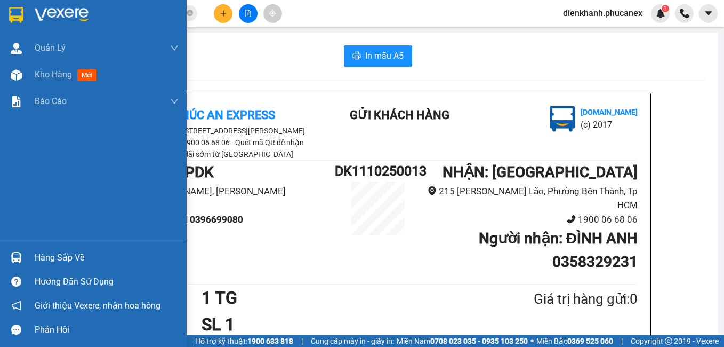
click at [19, 9] on img at bounding box center [16, 15] width 14 height 16
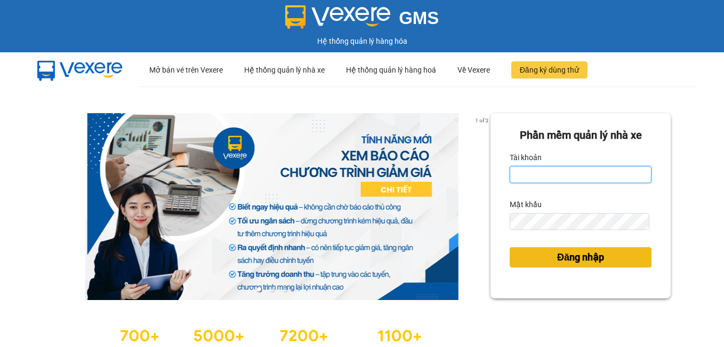
type input "dienkhanh.phucanex"
click at [581, 261] on span "Đăng nhập" at bounding box center [580, 257] width 47 height 15
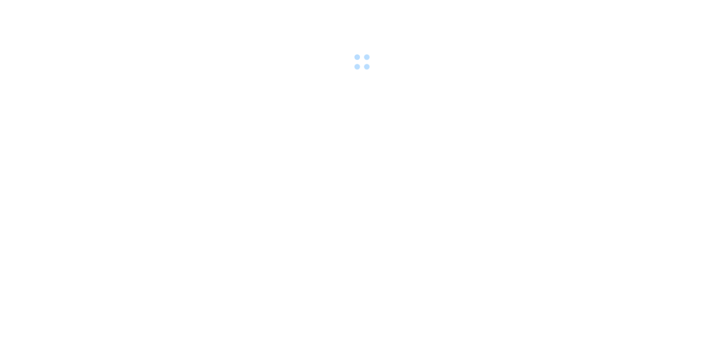
click at [543, 256] on body at bounding box center [362, 173] width 724 height 347
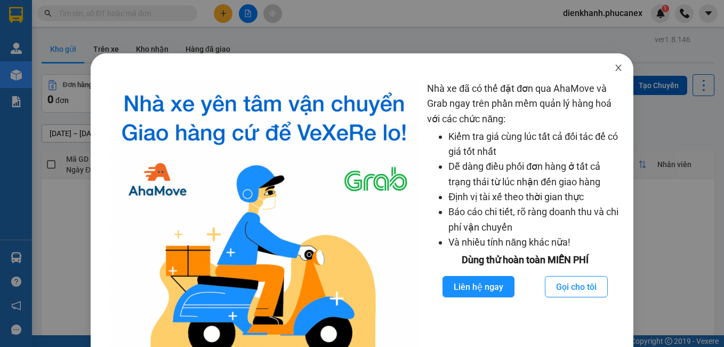
drag, startPoint x: 611, startPoint y: 63, endPoint x: 235, endPoint y: 27, distance: 378.2
click at [609, 63] on span "Close" at bounding box center [619, 68] width 30 height 30
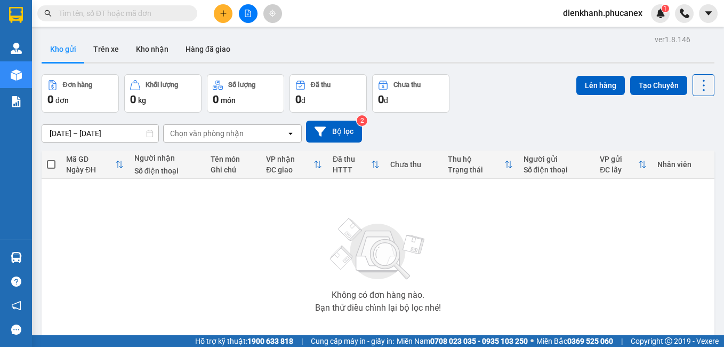
paste input "0706055657"
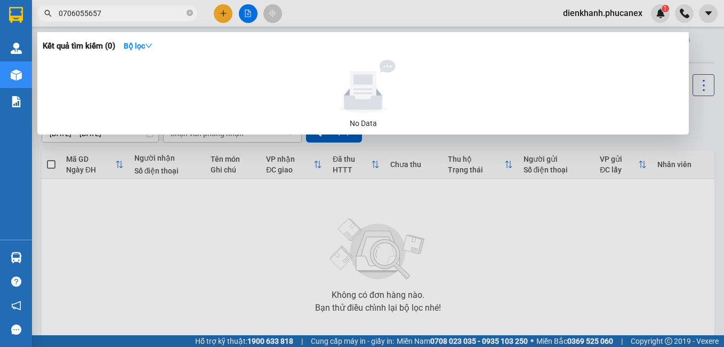
type input "0706055657"
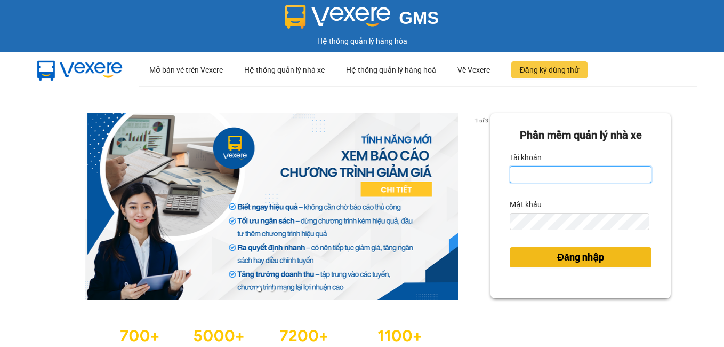
type input "dienkhanh.phucanex"
click at [587, 258] on span "Đăng nhập" at bounding box center [580, 257] width 47 height 15
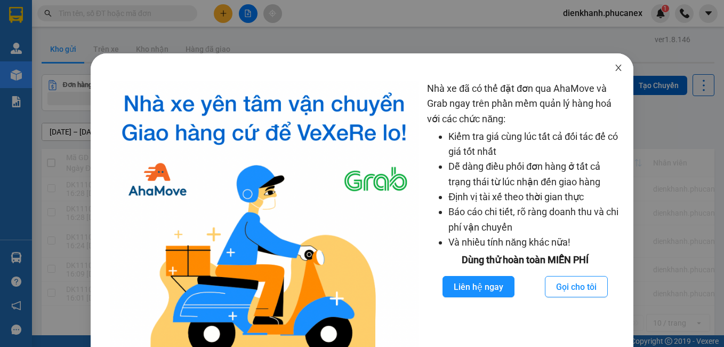
click at [616, 72] on span "Close" at bounding box center [619, 68] width 30 height 30
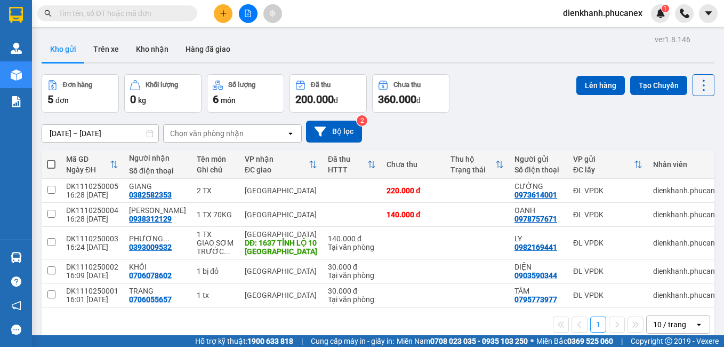
paste input "0981394339"
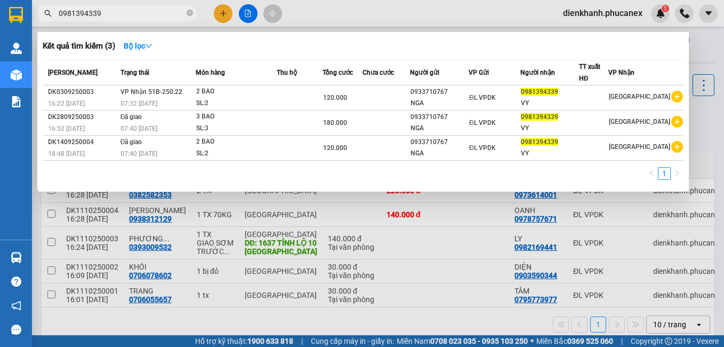
type input "0981394339"
